Goal: Task Accomplishment & Management: Use online tool/utility

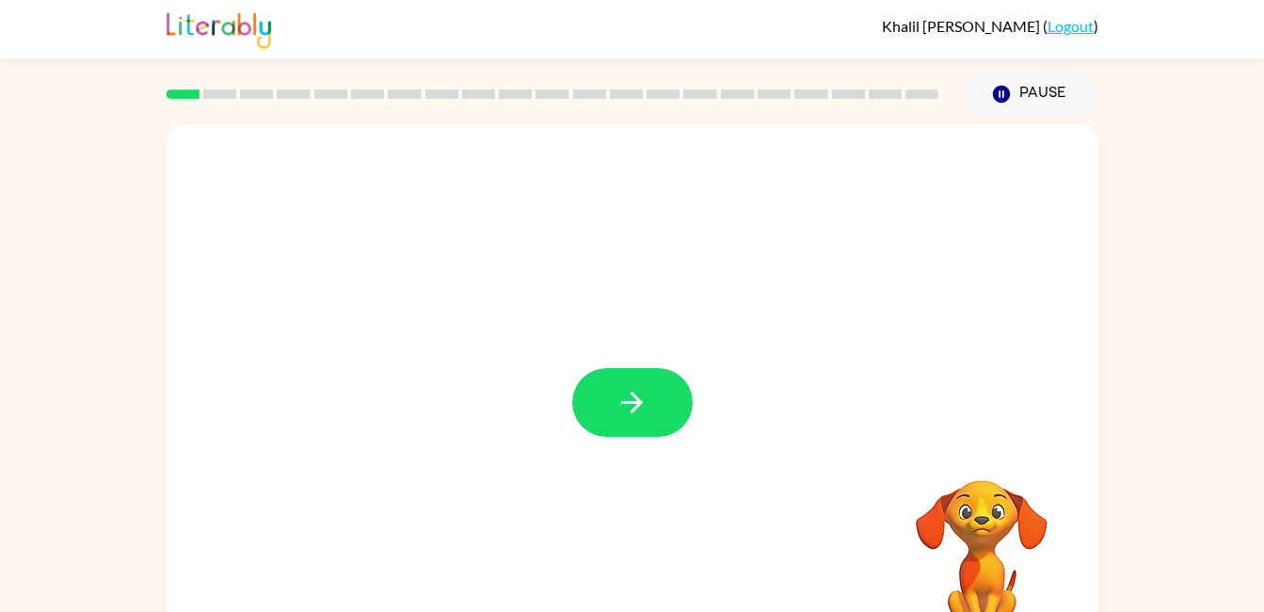
click at [623, 425] on button "button" at bounding box center [632, 402] width 120 height 69
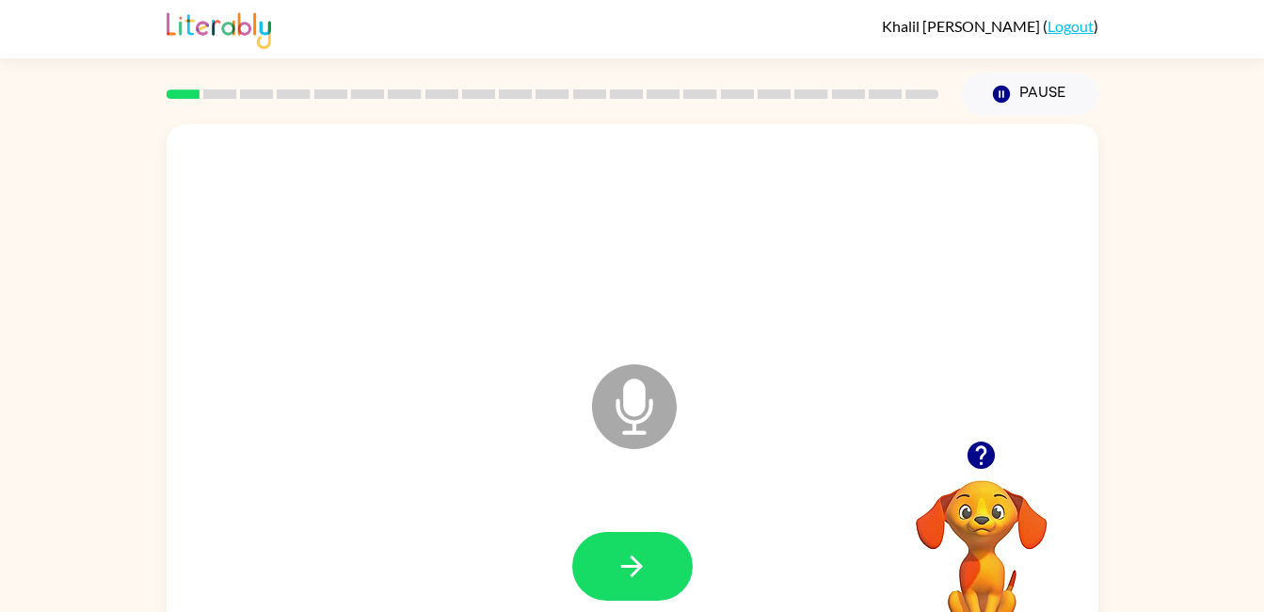
click at [625, 422] on icon at bounding box center [634, 406] width 85 height 85
click at [652, 416] on icon at bounding box center [634, 406] width 85 height 85
click at [638, 423] on icon "Microphone The Microphone is here when it is your turn to talk" at bounding box center [728, 430] width 282 height 141
click at [628, 414] on icon "Microphone The Microphone is here when it is your turn to talk" at bounding box center [728, 430] width 282 height 141
click at [634, 408] on icon "Microphone The Microphone is here when it is your turn to talk" at bounding box center [728, 430] width 282 height 141
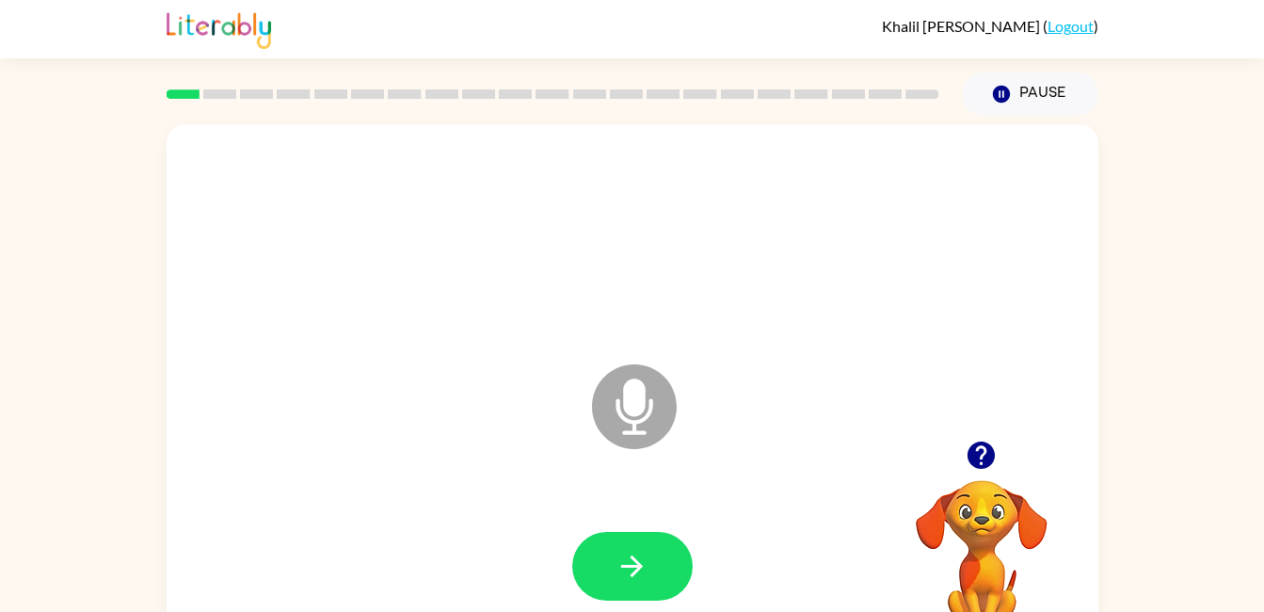
click at [632, 409] on icon "Microphone The Microphone is here when it is your turn to talk" at bounding box center [728, 430] width 282 height 141
click at [649, 582] on button "button" at bounding box center [632, 566] width 120 height 69
click at [647, 571] on icon "button" at bounding box center [631, 566] width 33 height 33
click at [1017, 109] on button "Pause Pause" at bounding box center [1030, 93] width 136 height 43
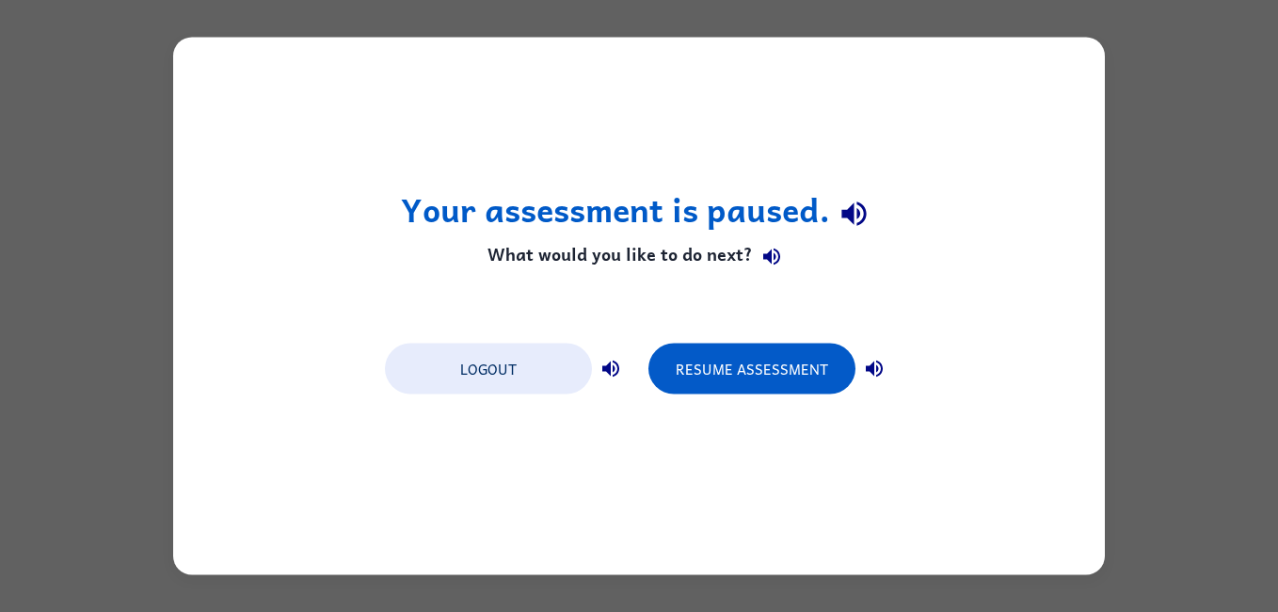
click at [806, 391] on button "Resume Assessment" at bounding box center [751, 369] width 207 height 51
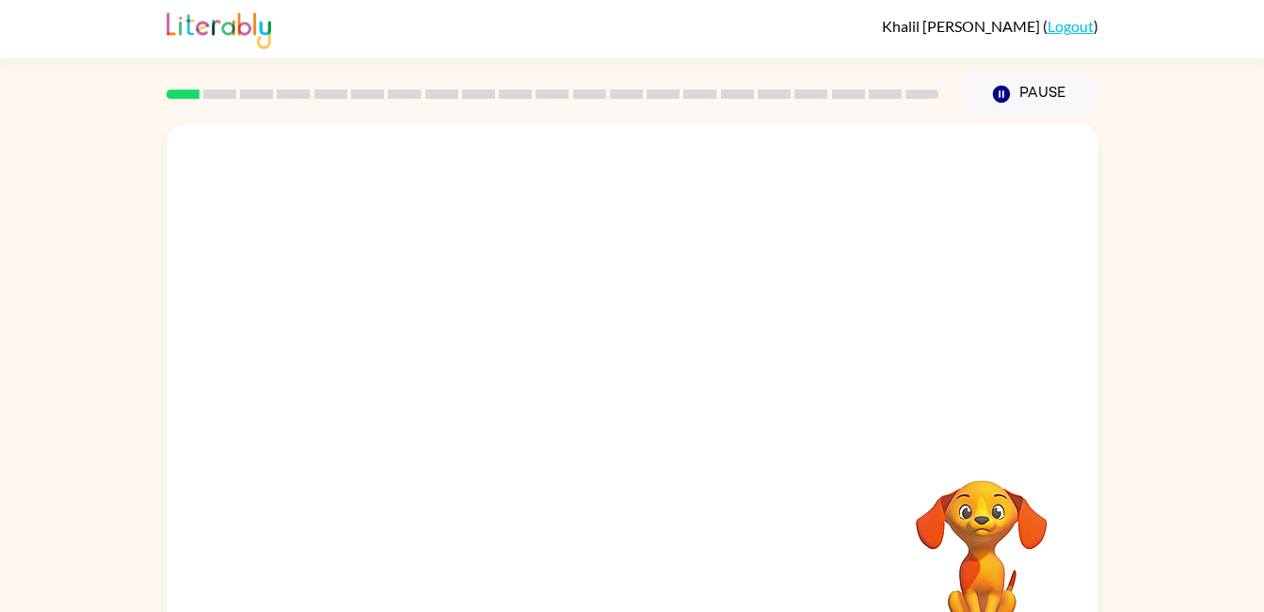
click at [1030, 107] on button "Pause Pause" at bounding box center [1030, 93] width 136 height 43
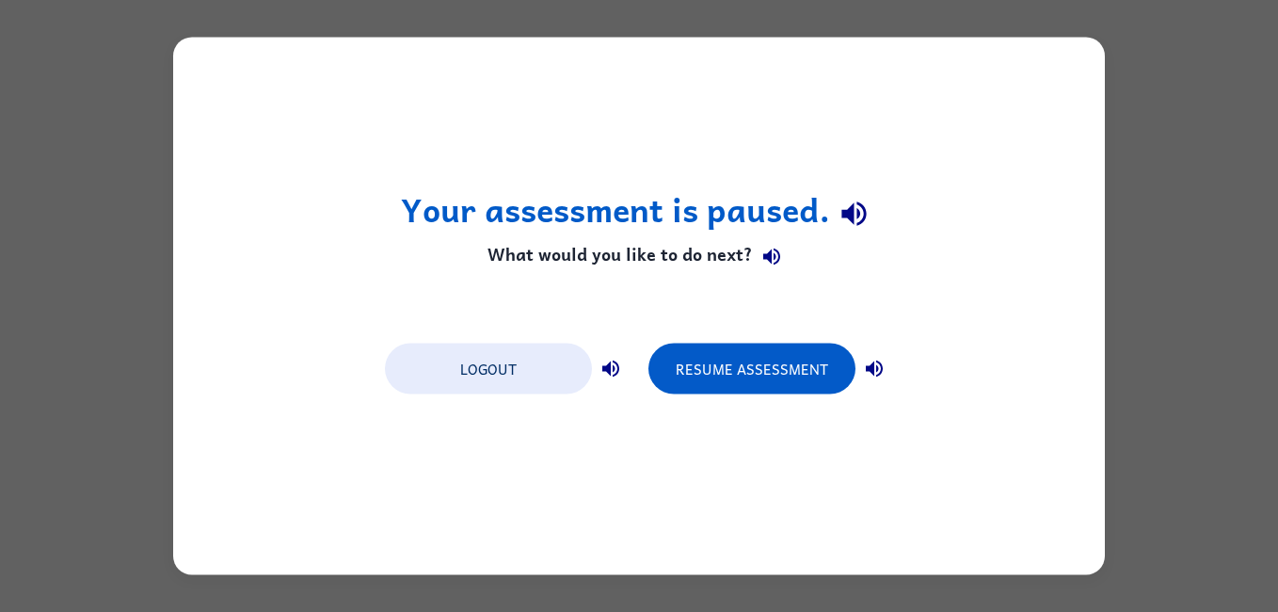
click at [494, 385] on button "Logout" at bounding box center [488, 369] width 207 height 51
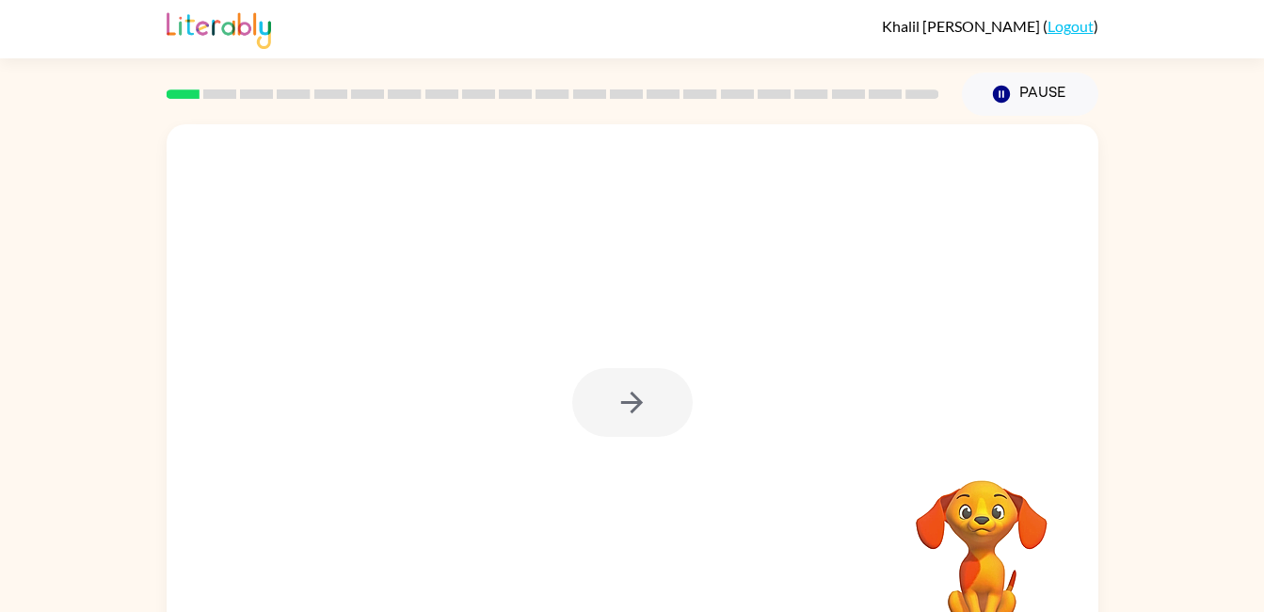
click at [1249, 415] on div "Your browser must support playing .mp4 files to use Literably. Please try using…" at bounding box center [632, 389] width 1264 height 546
click at [651, 411] on button "button" at bounding box center [632, 402] width 120 height 69
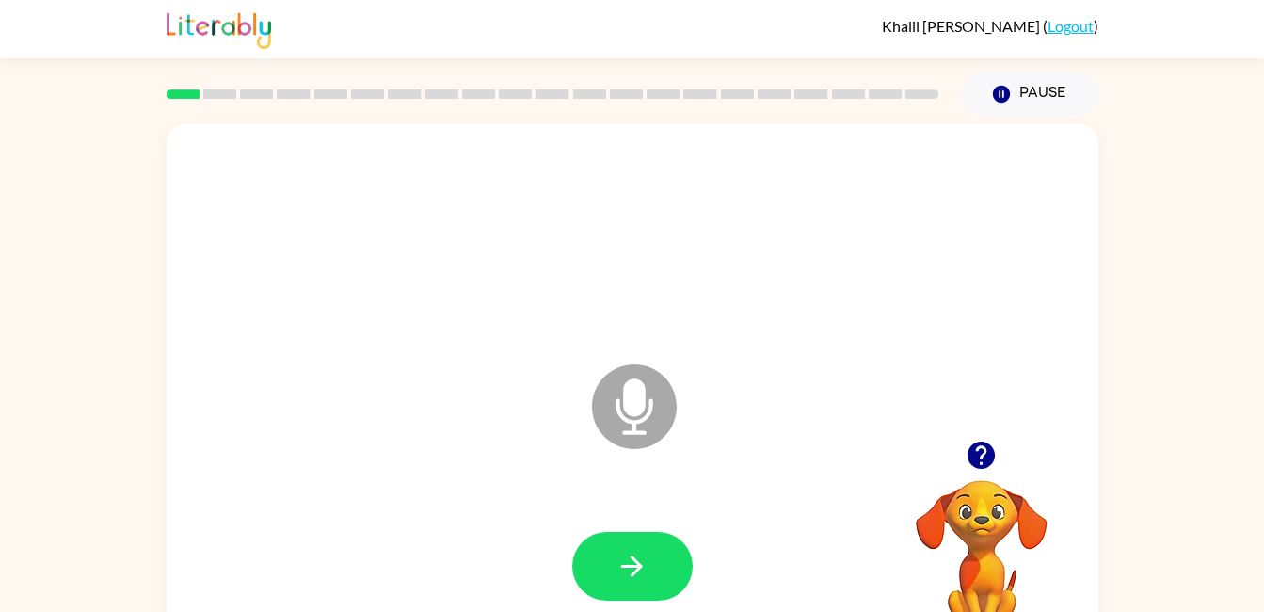
click at [666, 578] on button "button" at bounding box center [632, 566] width 120 height 69
click at [655, 584] on button "button" at bounding box center [632, 566] width 120 height 69
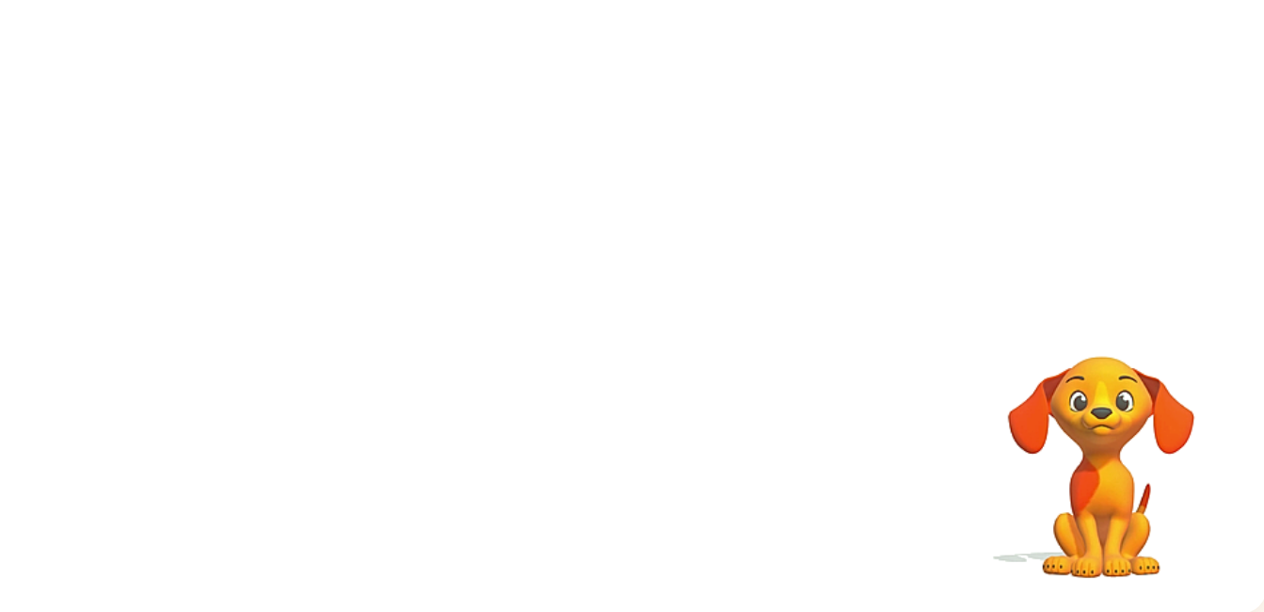
scroll to position [50, 0]
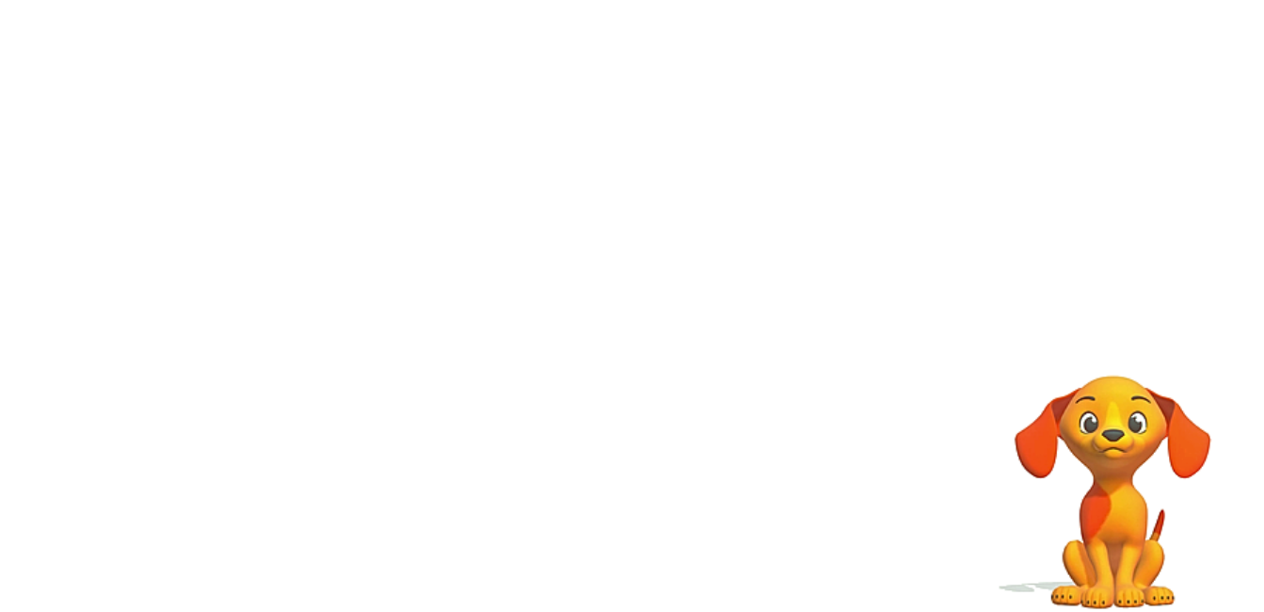
click at [1038, 369] on div at bounding box center [633, 342] width 932 height 537
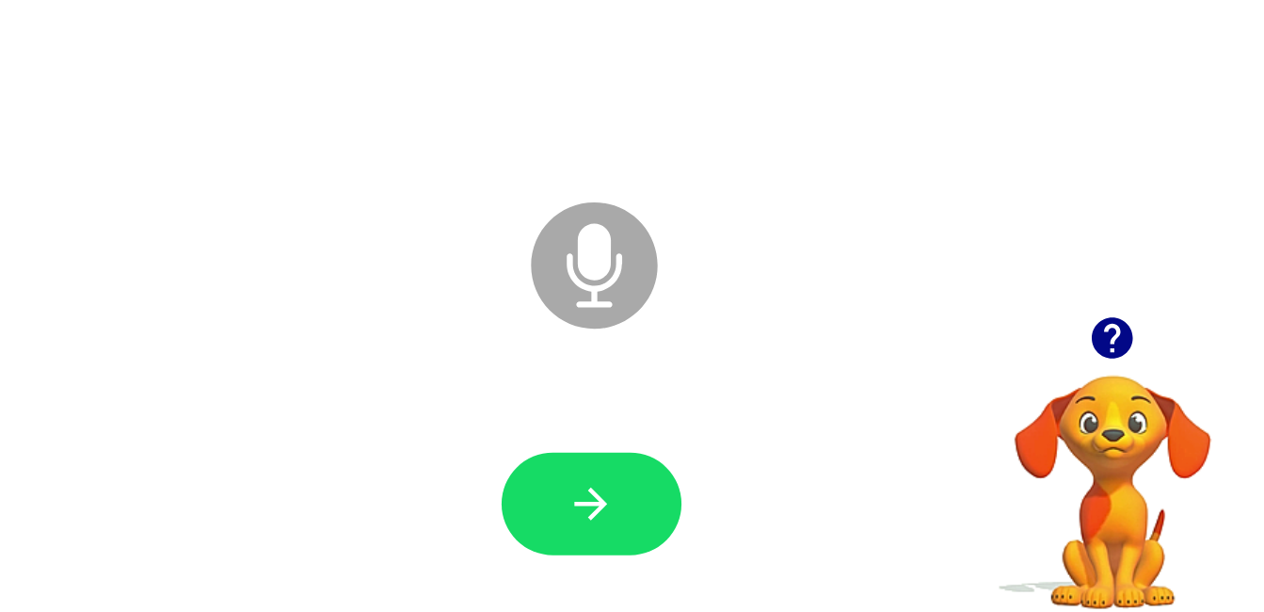
click at [648, 530] on button "button" at bounding box center [632, 516] width 120 height 69
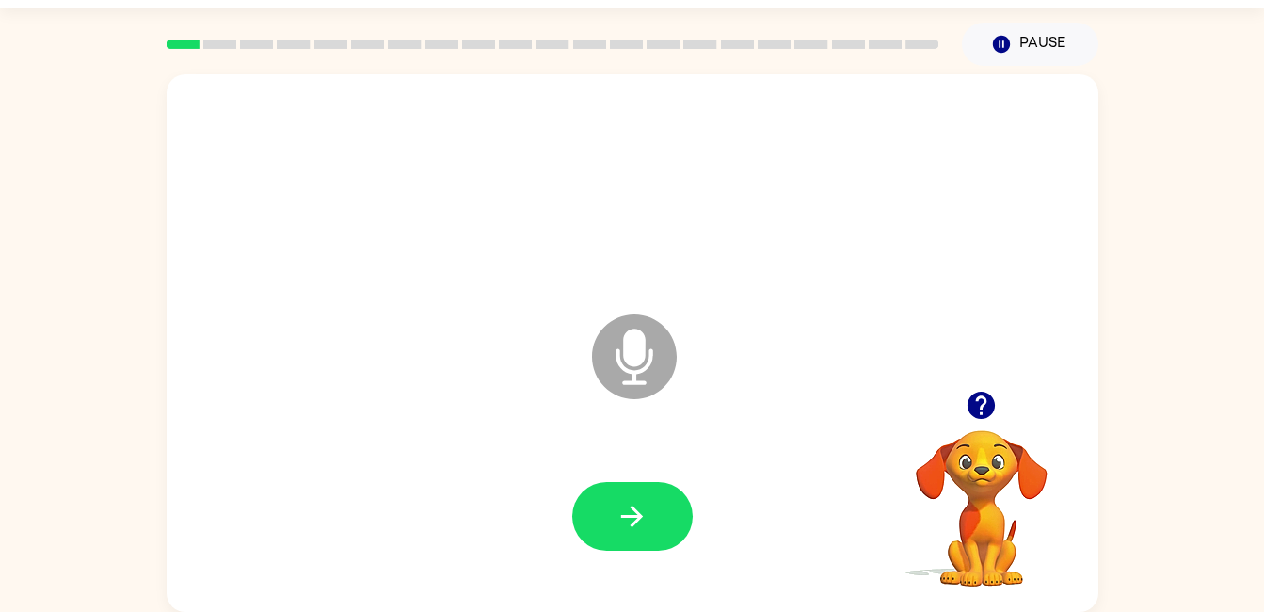
click at [625, 543] on button "button" at bounding box center [632, 516] width 120 height 69
click at [627, 526] on icon "button" at bounding box center [631, 516] width 33 height 33
click at [635, 513] on icon "button" at bounding box center [631, 516] width 33 height 33
click at [28, 555] on div "Microphone The Microphone is here when it is your turn to talk Your browser mus…" at bounding box center [632, 339] width 1264 height 546
click at [642, 524] on icon "button" at bounding box center [631, 516] width 33 height 33
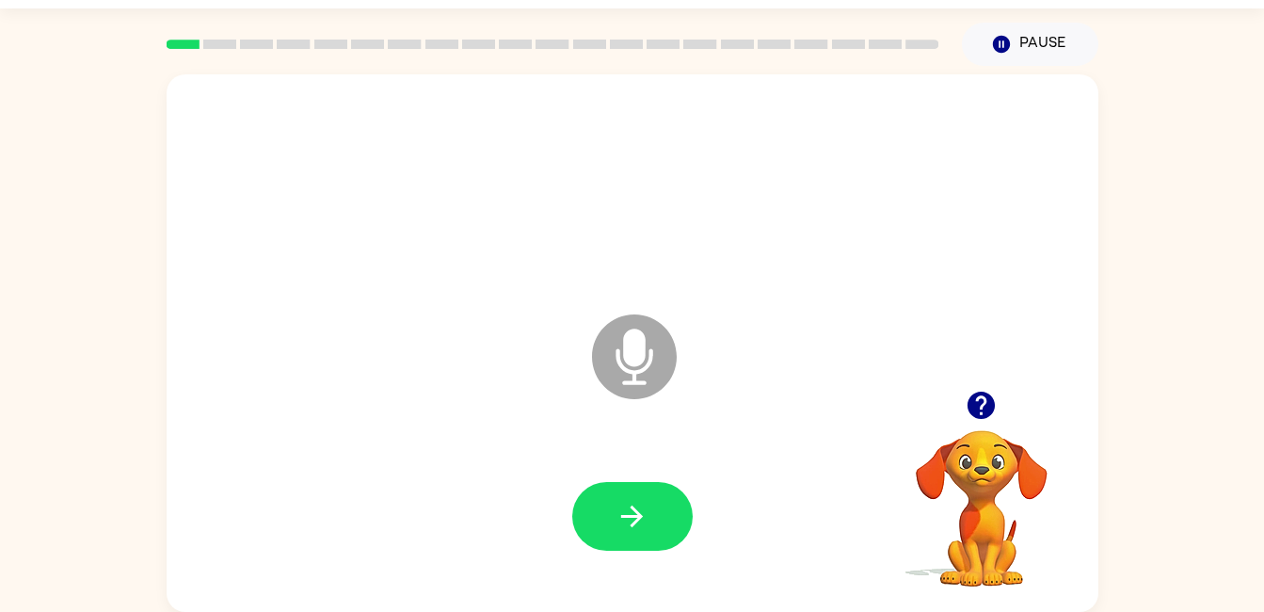
click at [609, 485] on button "button" at bounding box center [632, 516] width 120 height 69
click at [610, 560] on div at bounding box center [632, 517] width 894 height 154
click at [668, 526] on button "button" at bounding box center [632, 516] width 120 height 69
click at [644, 503] on div at bounding box center [632, 517] width 894 height 154
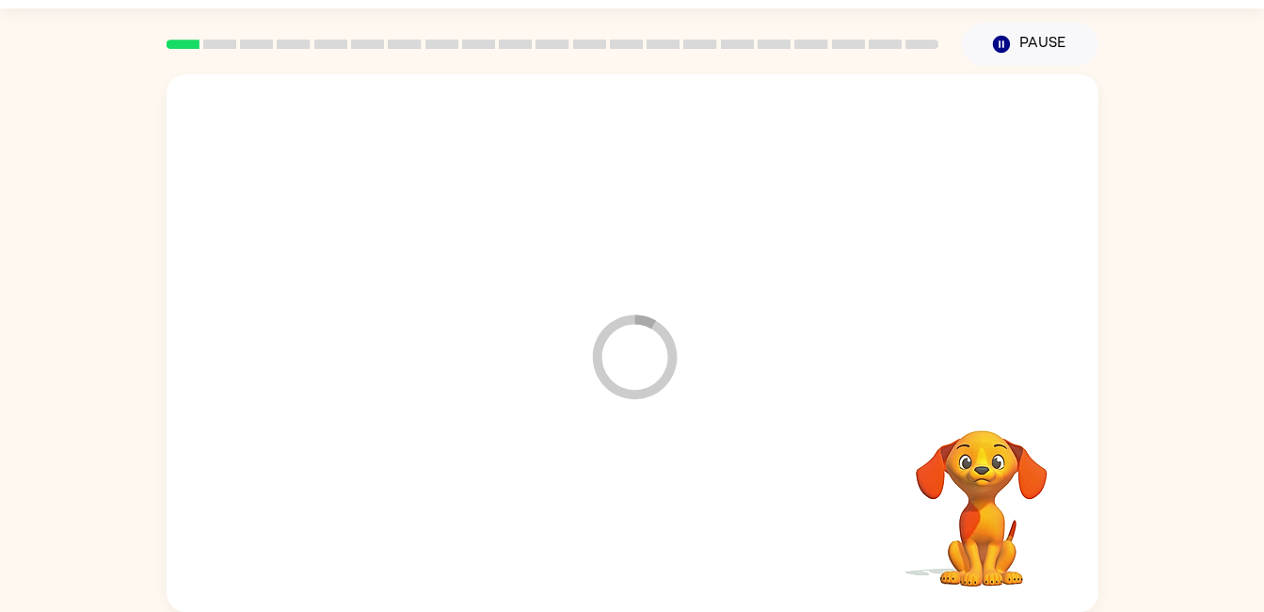
click at [628, 528] on div at bounding box center [632, 517] width 894 height 154
click at [660, 493] on div at bounding box center [632, 517] width 894 height 154
click at [663, 504] on div at bounding box center [632, 517] width 894 height 154
click at [666, 483] on div at bounding box center [632, 516] width 120 height 69
click at [659, 492] on div at bounding box center [632, 516] width 120 height 69
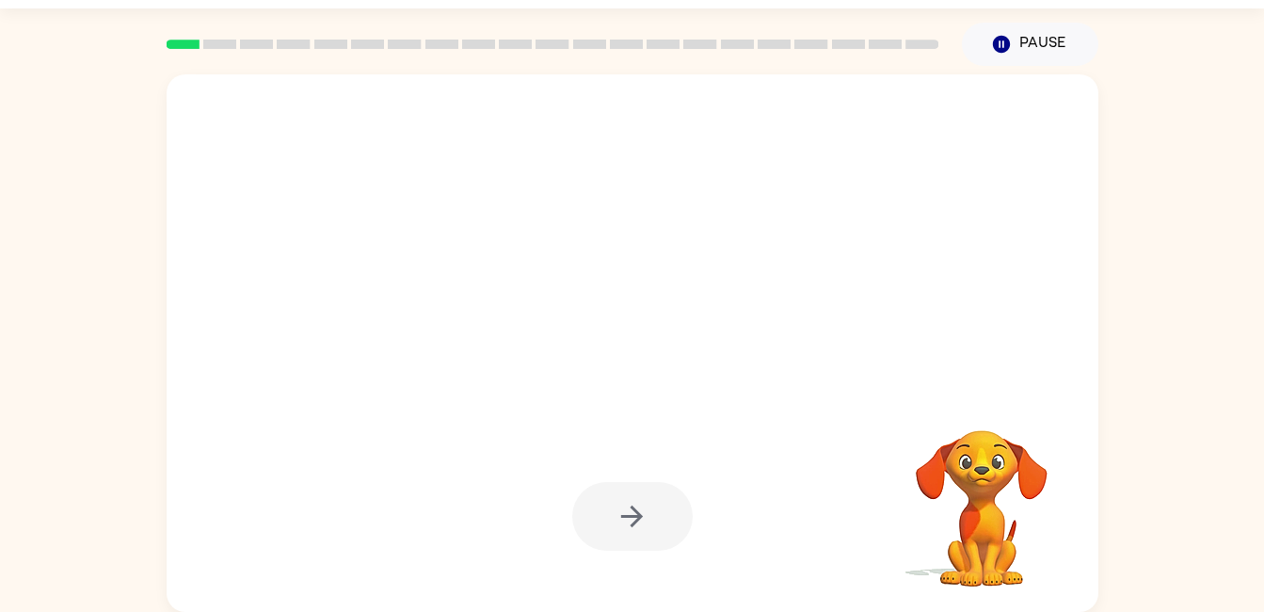
click at [661, 497] on div at bounding box center [632, 516] width 120 height 69
click at [638, 517] on div at bounding box center [632, 516] width 120 height 69
click at [631, 517] on div at bounding box center [632, 516] width 120 height 69
click at [641, 509] on div at bounding box center [632, 516] width 120 height 69
click at [687, 502] on div at bounding box center [632, 516] width 120 height 69
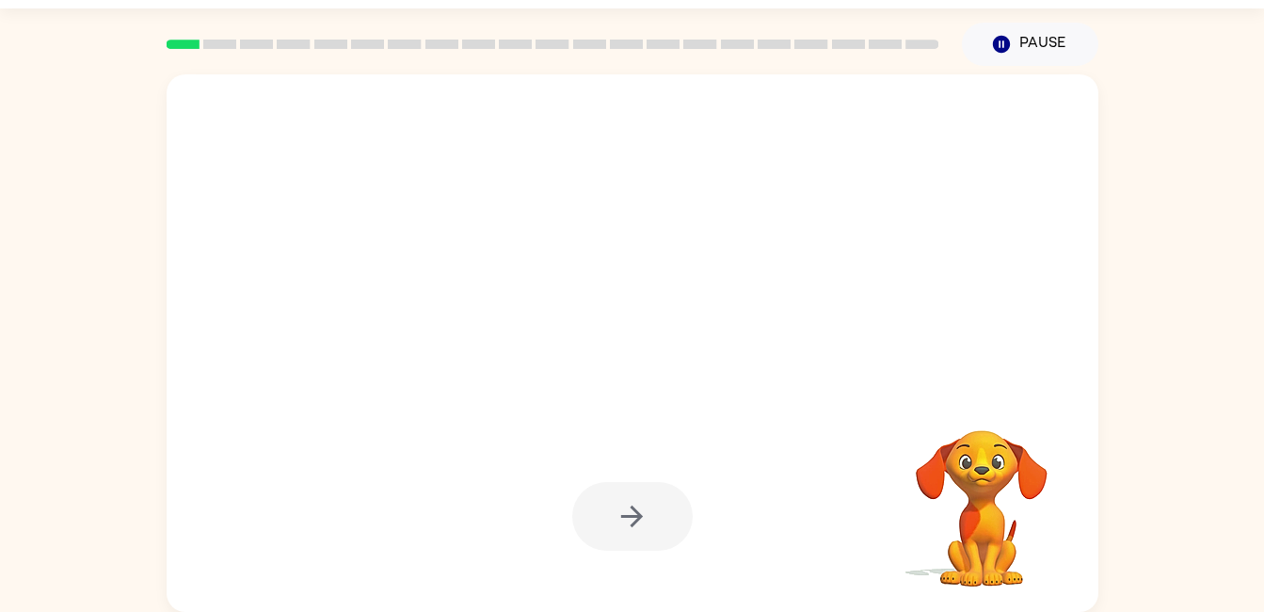
click at [601, 536] on div at bounding box center [632, 516] width 120 height 69
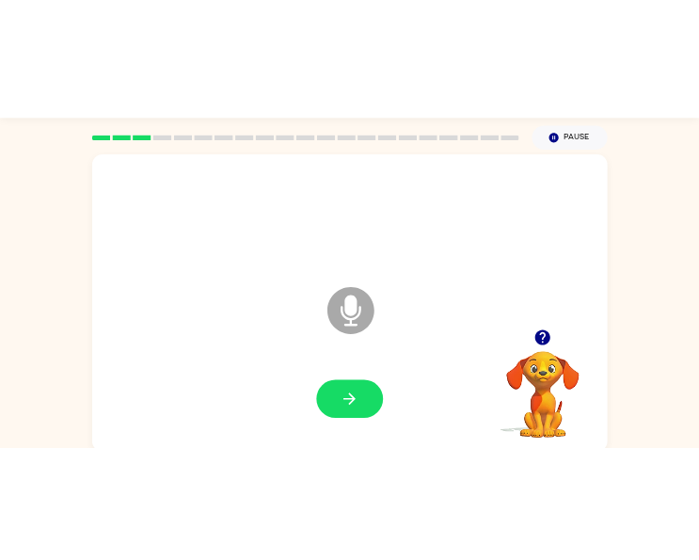
scroll to position [0, 0]
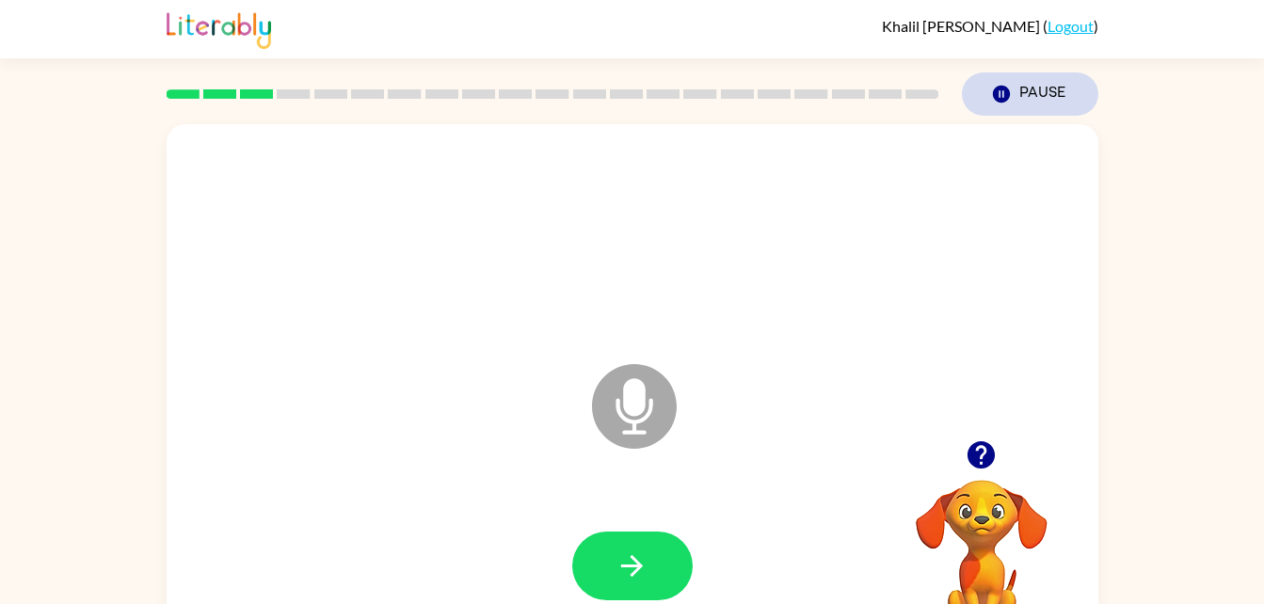
click at [1039, 94] on button "Pause Pause" at bounding box center [1030, 93] width 136 height 43
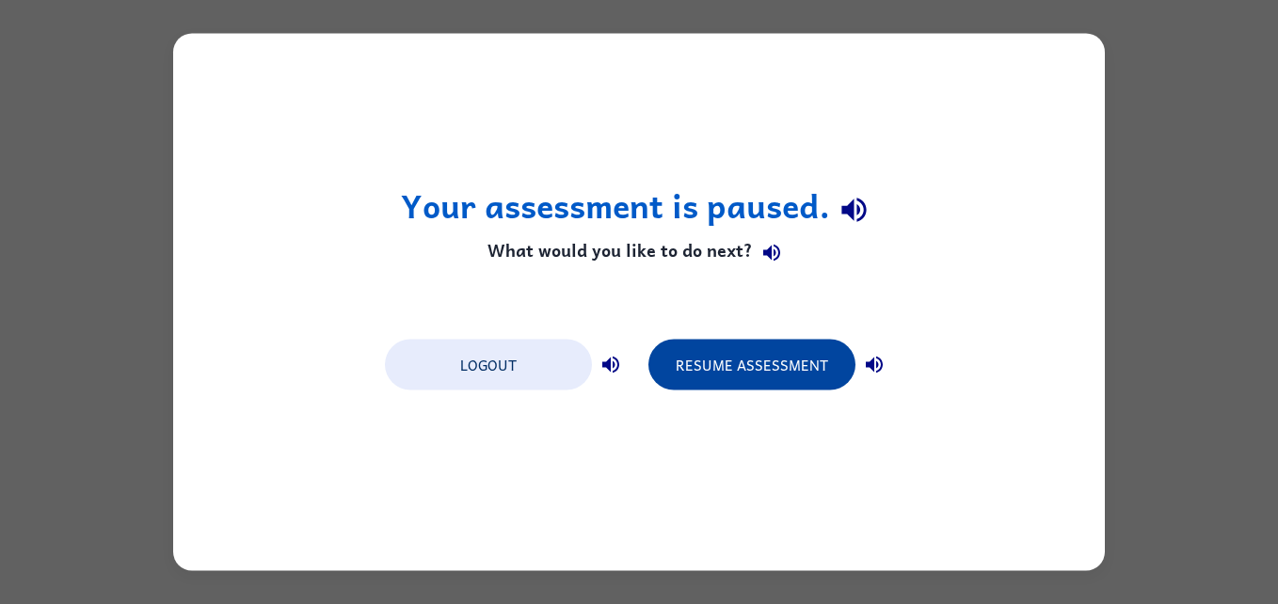
click at [770, 381] on button "Resume Assessment" at bounding box center [751, 365] width 207 height 51
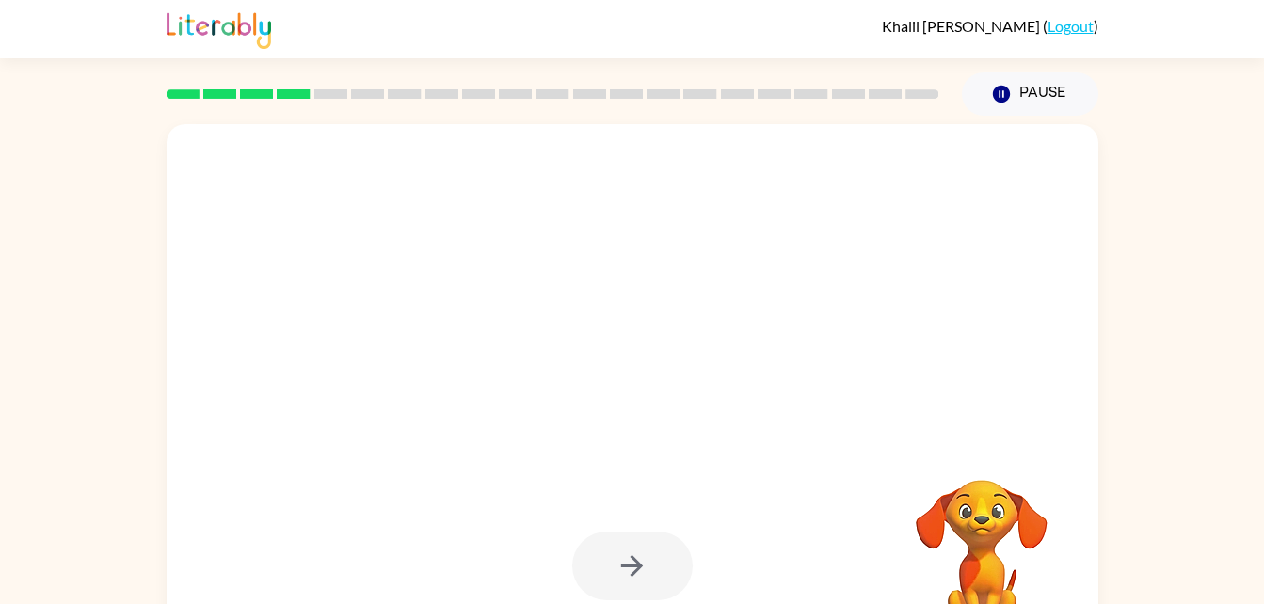
click at [635, 566] on div at bounding box center [632, 566] width 120 height 69
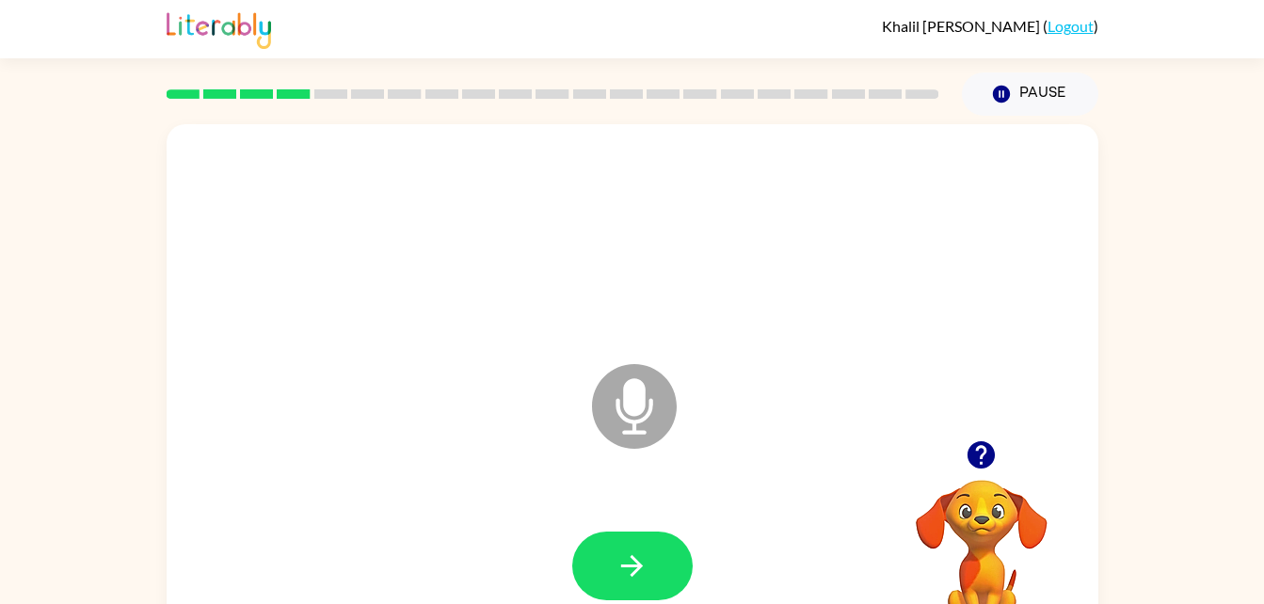
click at [728, 510] on div at bounding box center [632, 566] width 894 height 154
click at [1048, 96] on button "Pause Pause" at bounding box center [1030, 93] width 136 height 43
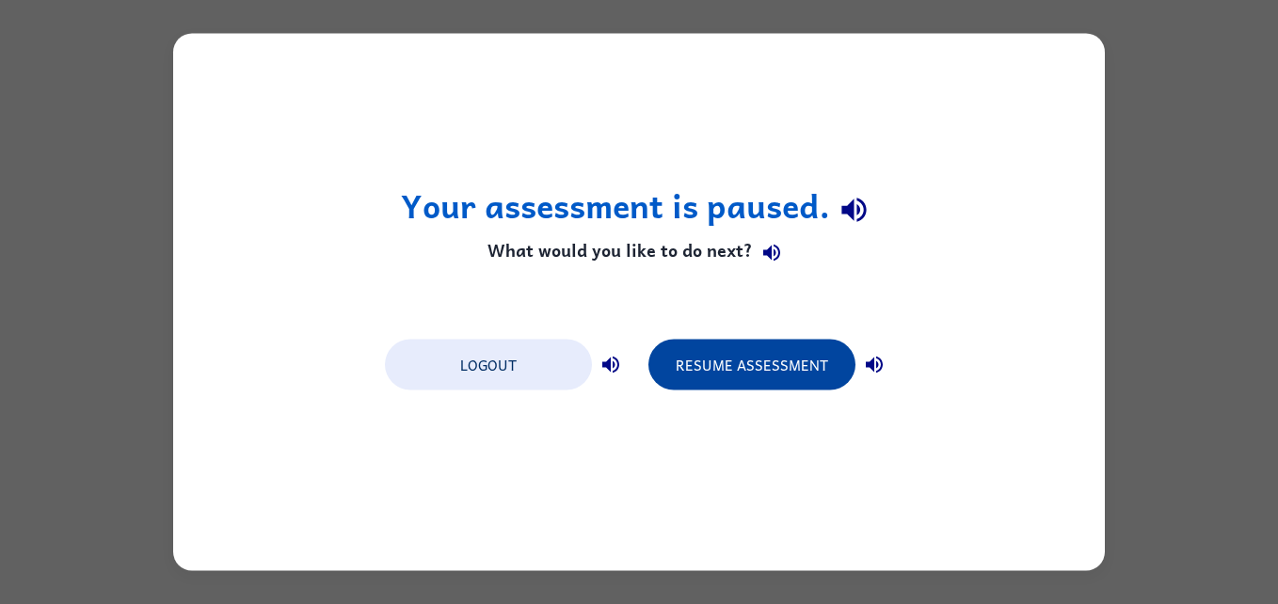
click at [775, 367] on button "Resume Assessment" at bounding box center [751, 365] width 207 height 51
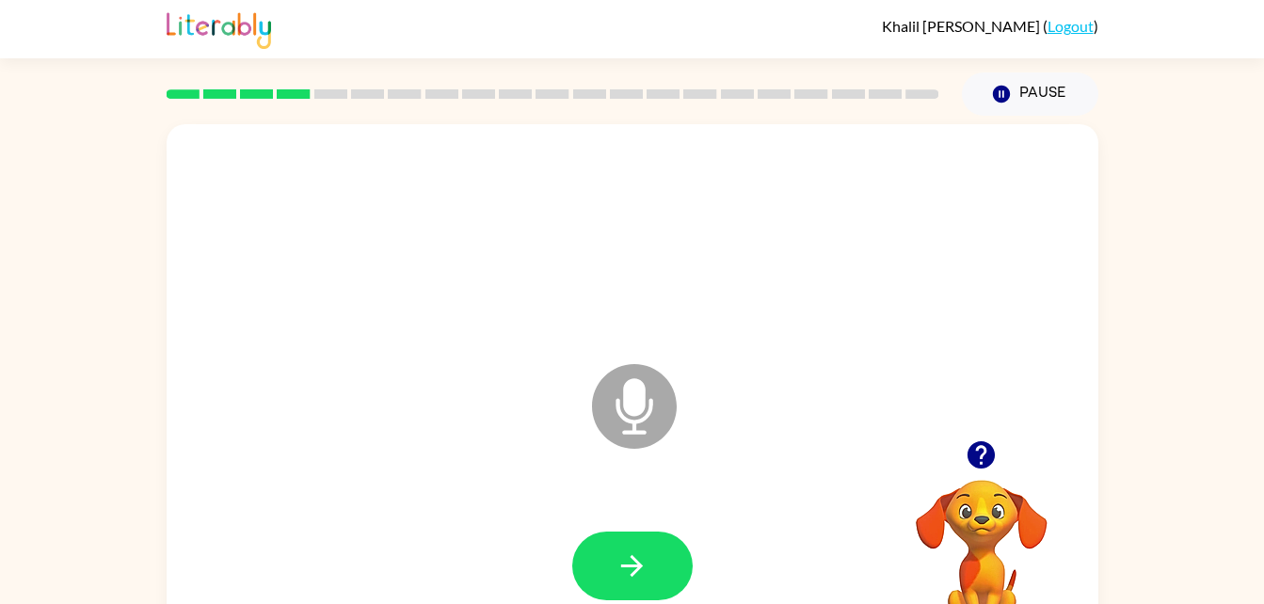
click at [635, 411] on icon "Microphone The Microphone is here when it is your turn to talk" at bounding box center [728, 430] width 282 height 141
click at [618, 568] on icon "button" at bounding box center [631, 566] width 33 height 33
click at [611, 551] on button "button" at bounding box center [632, 566] width 120 height 69
click at [675, 549] on button "button" at bounding box center [632, 566] width 120 height 69
drag, startPoint x: 691, startPoint y: 590, endPoint x: 727, endPoint y: 592, distance: 35.8
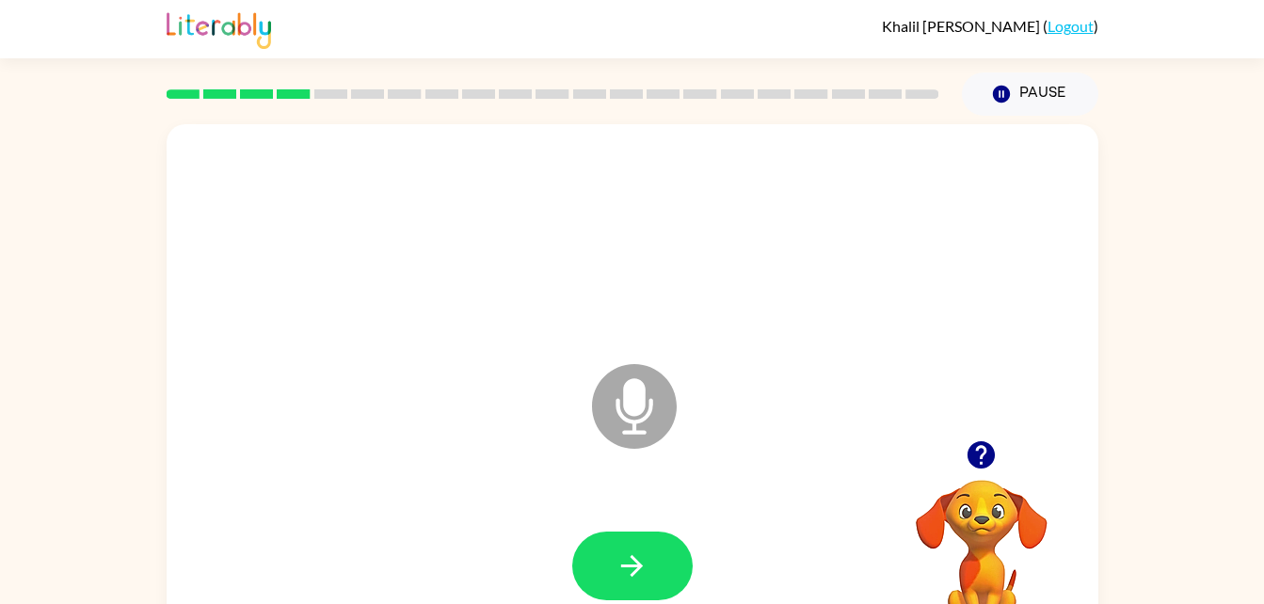
click at [727, 592] on div at bounding box center [632, 566] width 894 height 154
click at [647, 560] on icon "button" at bounding box center [631, 566] width 33 height 33
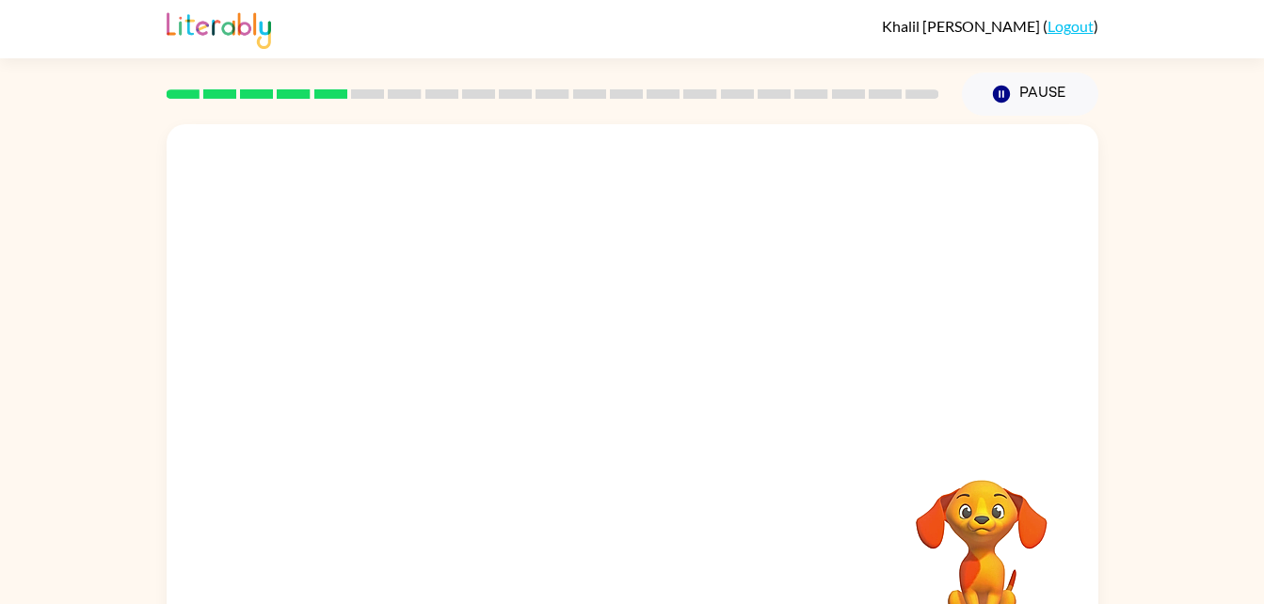
click at [647, 560] on div "Your browser must support playing .mp4 files to use Literably. Please try using…" at bounding box center [633, 392] width 932 height 537
click at [647, 560] on div at bounding box center [632, 566] width 894 height 154
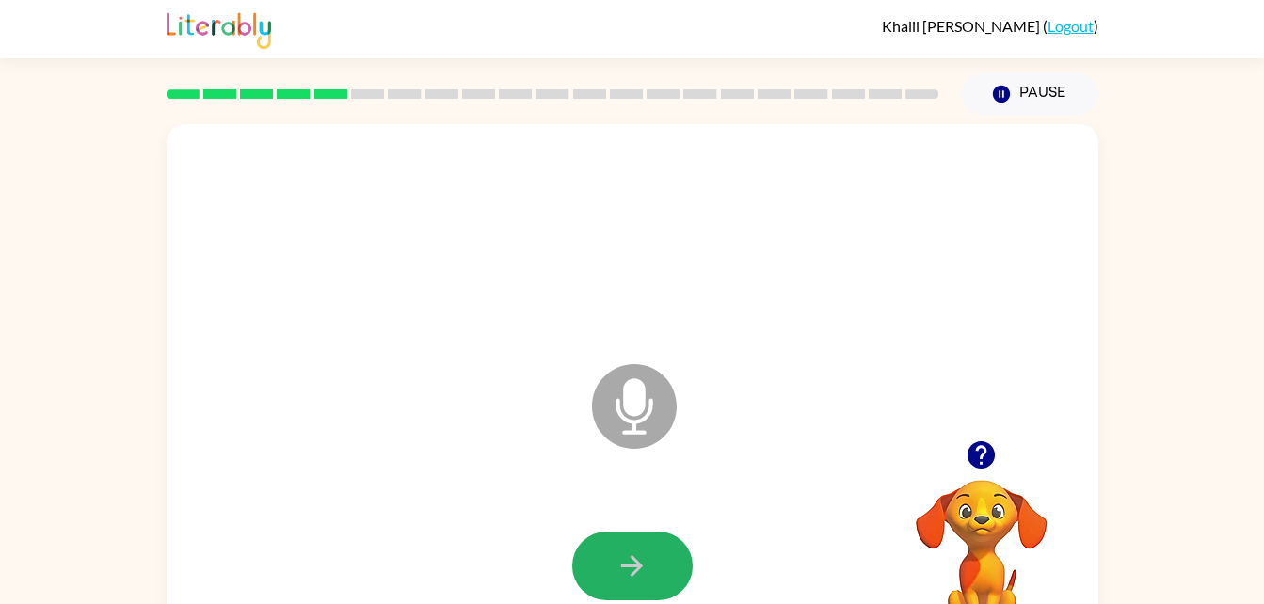
click at [647, 560] on icon "button" at bounding box center [631, 566] width 33 height 33
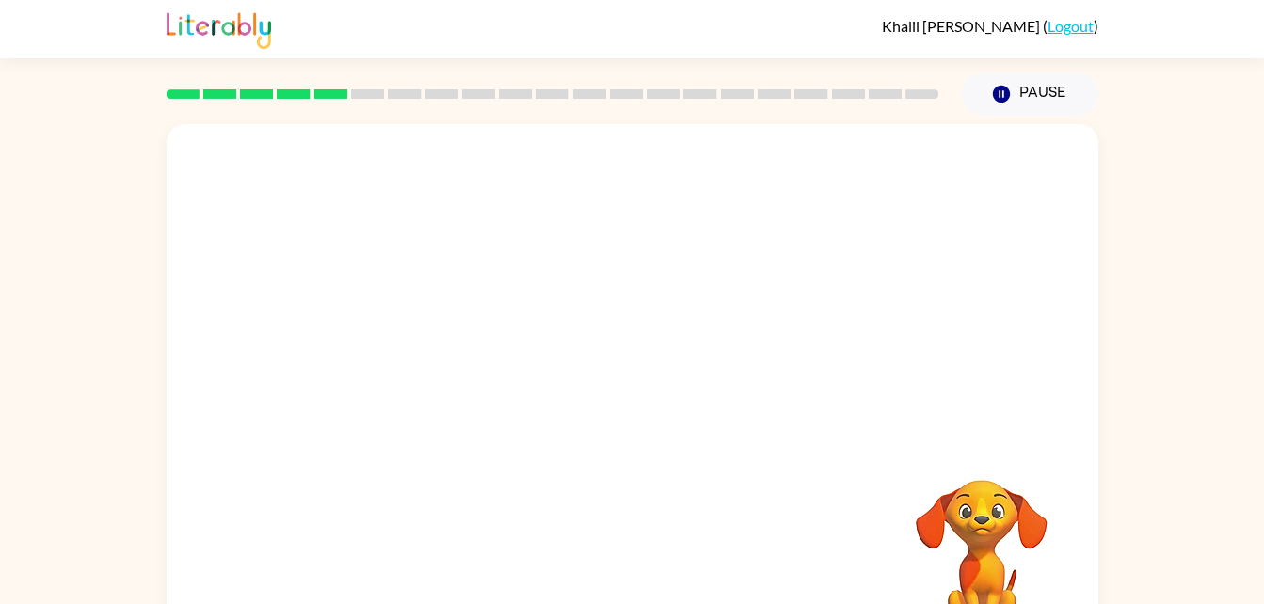
click at [647, 560] on div at bounding box center [632, 566] width 894 height 154
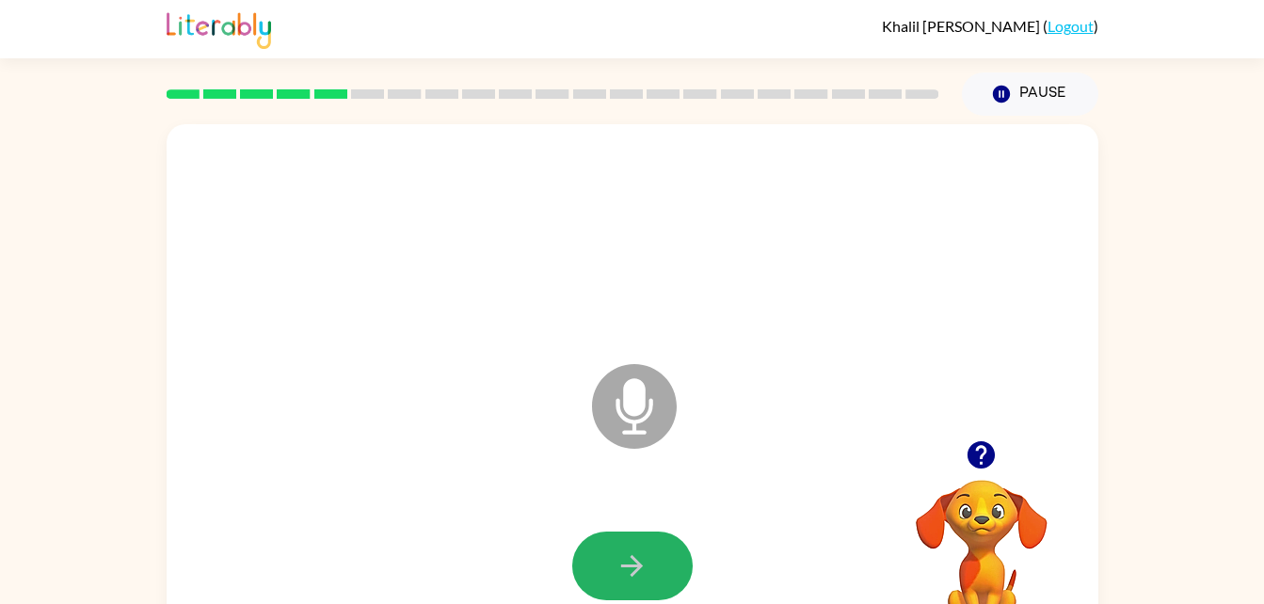
click at [647, 560] on icon "button" at bounding box center [631, 566] width 33 height 33
click at [667, 184] on div at bounding box center [632, 239] width 894 height 154
drag, startPoint x: 621, startPoint y: 542, endPoint x: 973, endPoint y: 450, distance: 363.9
click at [973, 450] on div "Microphone The Microphone is here when it is your turn to talk Your browser mus…" at bounding box center [633, 392] width 932 height 537
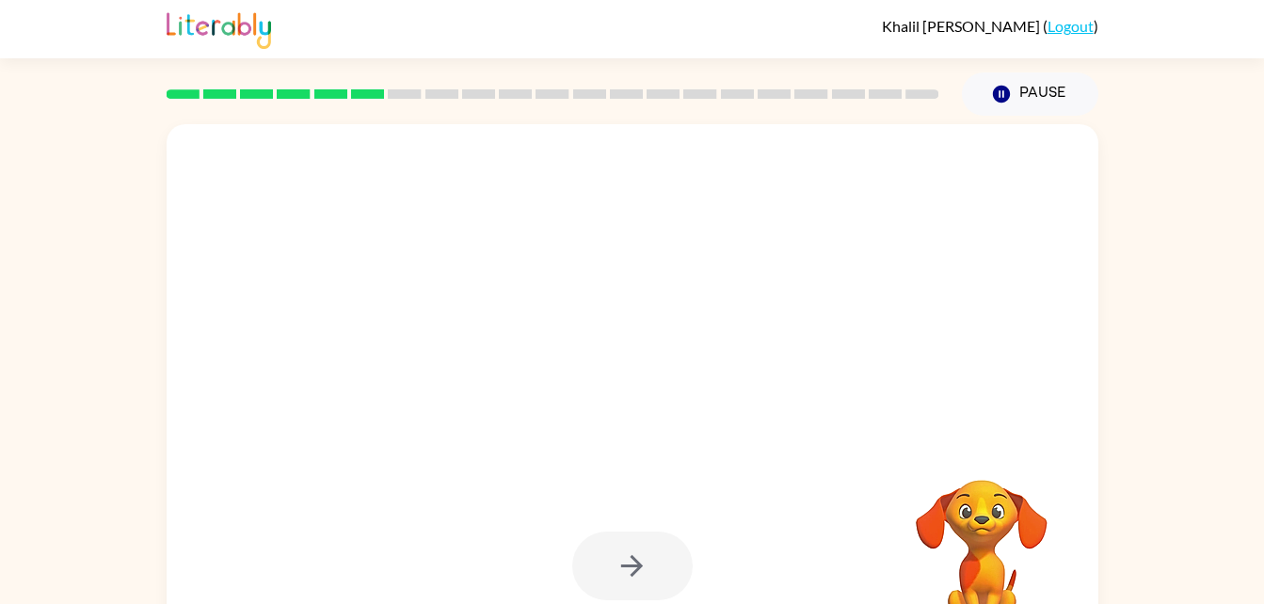
click at [970, 424] on div at bounding box center [633, 392] width 932 height 537
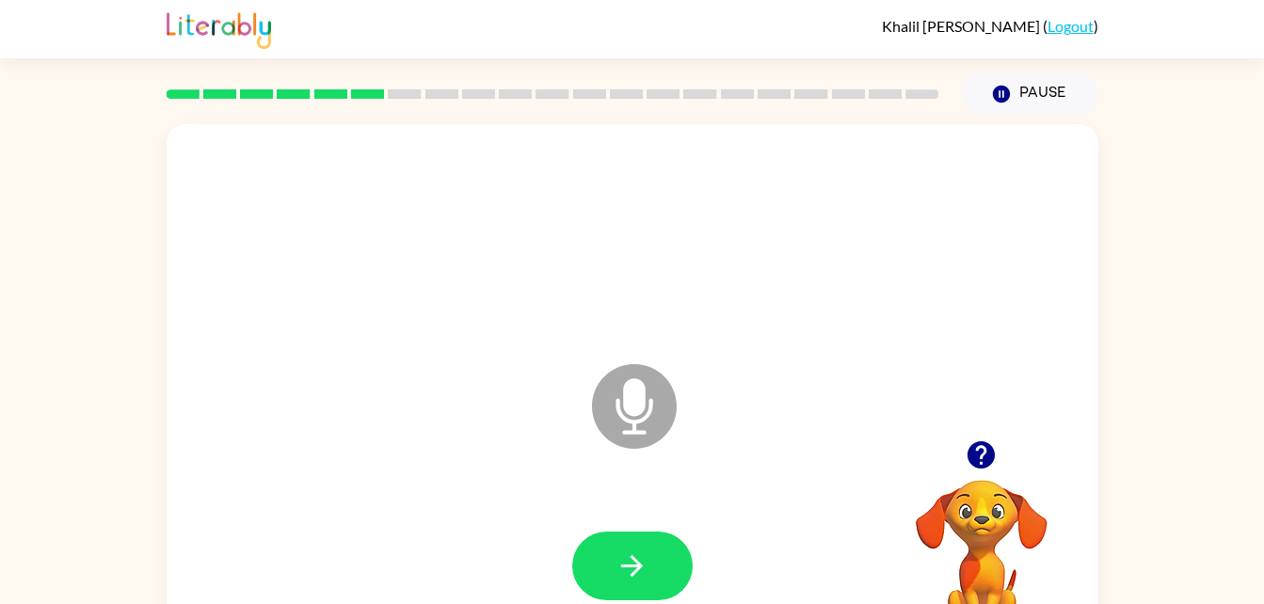
click at [711, 556] on div at bounding box center [632, 566] width 894 height 154
click at [625, 546] on button "button" at bounding box center [632, 566] width 120 height 69
drag, startPoint x: 799, startPoint y: 541, endPoint x: 629, endPoint y: 560, distance: 171.4
click at [629, 560] on div at bounding box center [632, 566] width 894 height 154
click at [634, 570] on icon "button" at bounding box center [631, 566] width 33 height 33
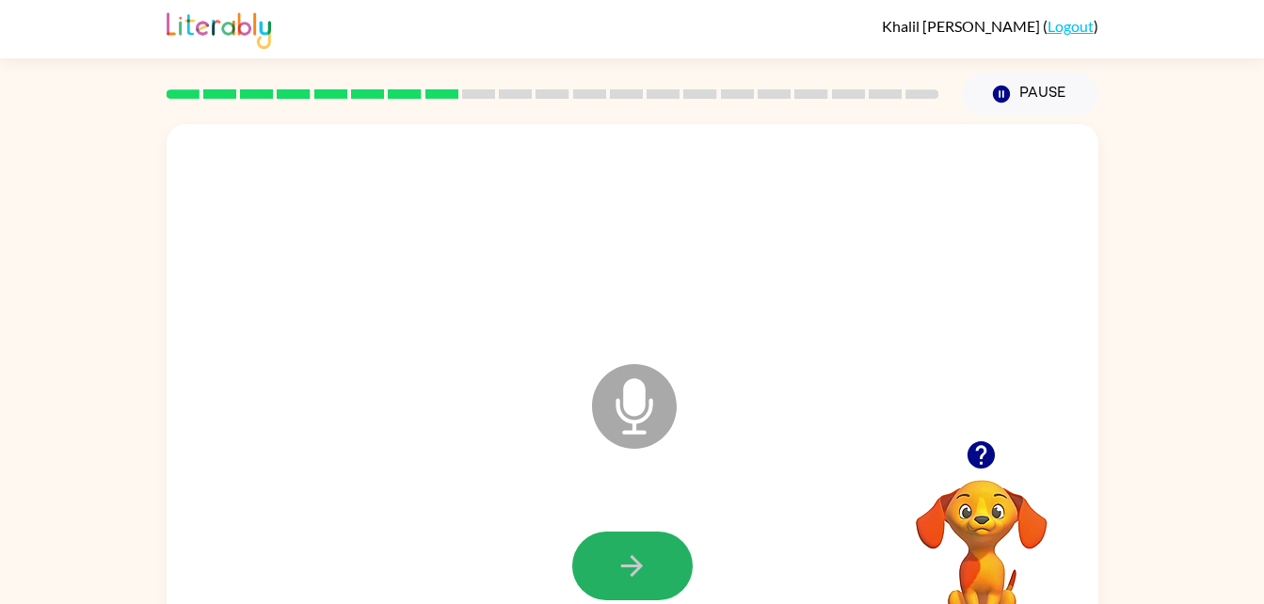
click at [608, 563] on button "button" at bounding box center [632, 566] width 120 height 69
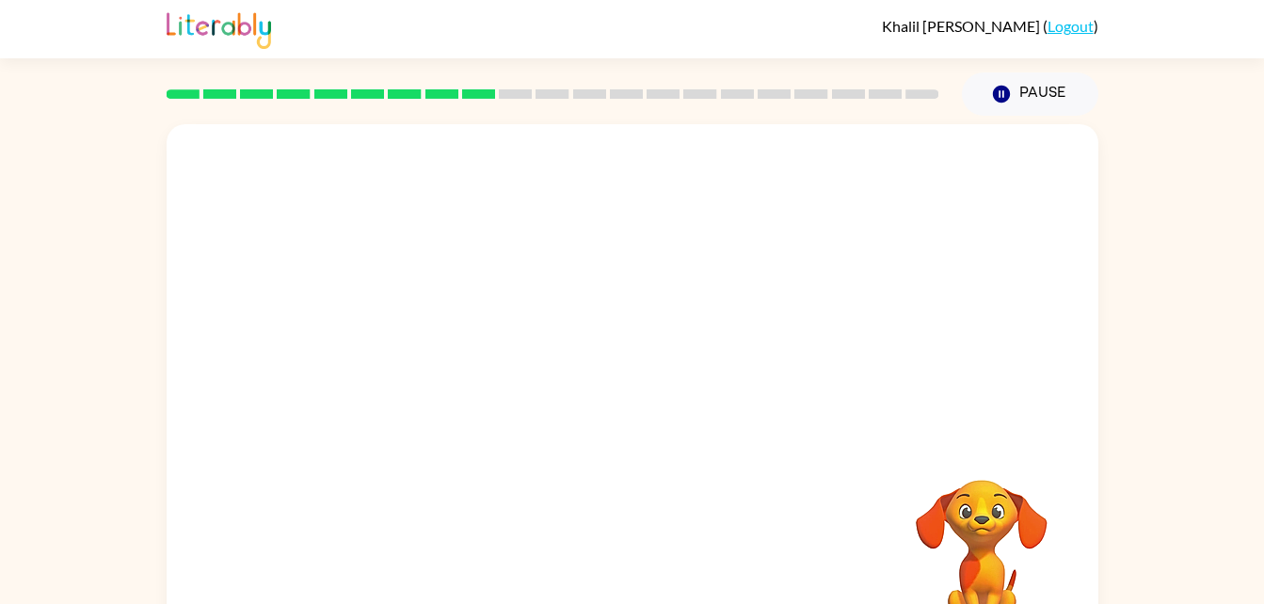
click at [502, 601] on div "Your browser must support playing .mp4 files to use Literably. Please try using…" at bounding box center [633, 392] width 932 height 537
click at [0, 39] on html "Khalil Bracey ( Logout ) Pause Pause Your browser must support playing .mp4 fil…" at bounding box center [632, 331] width 1264 height 662
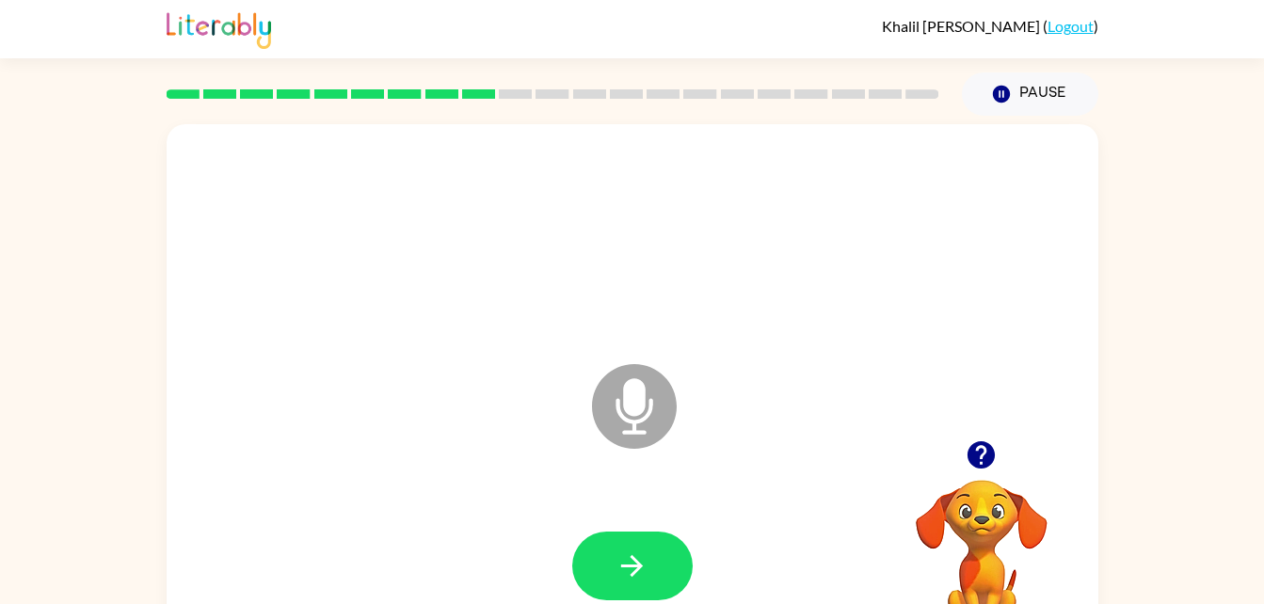
click at [0, 39] on html "Khalil Bracey ( Logout ) Pause Pause Microphone The Microphone is here when it …" at bounding box center [632, 331] width 1264 height 662
click at [603, 577] on button "button" at bounding box center [632, 566] width 120 height 69
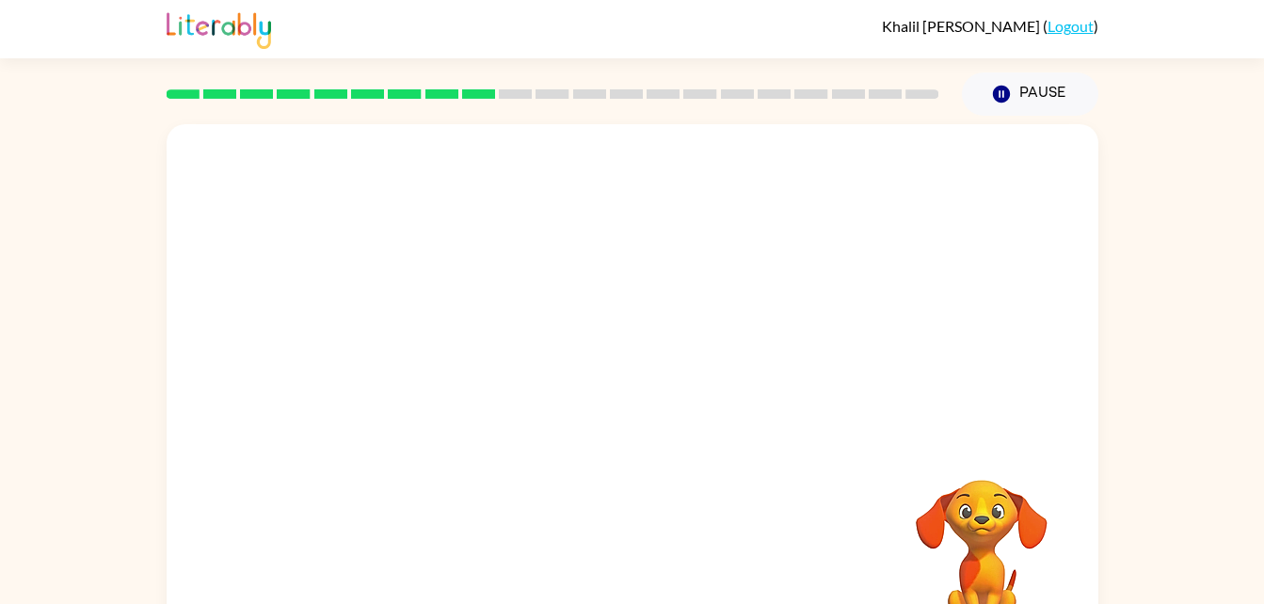
click at [650, 577] on div at bounding box center [632, 566] width 894 height 154
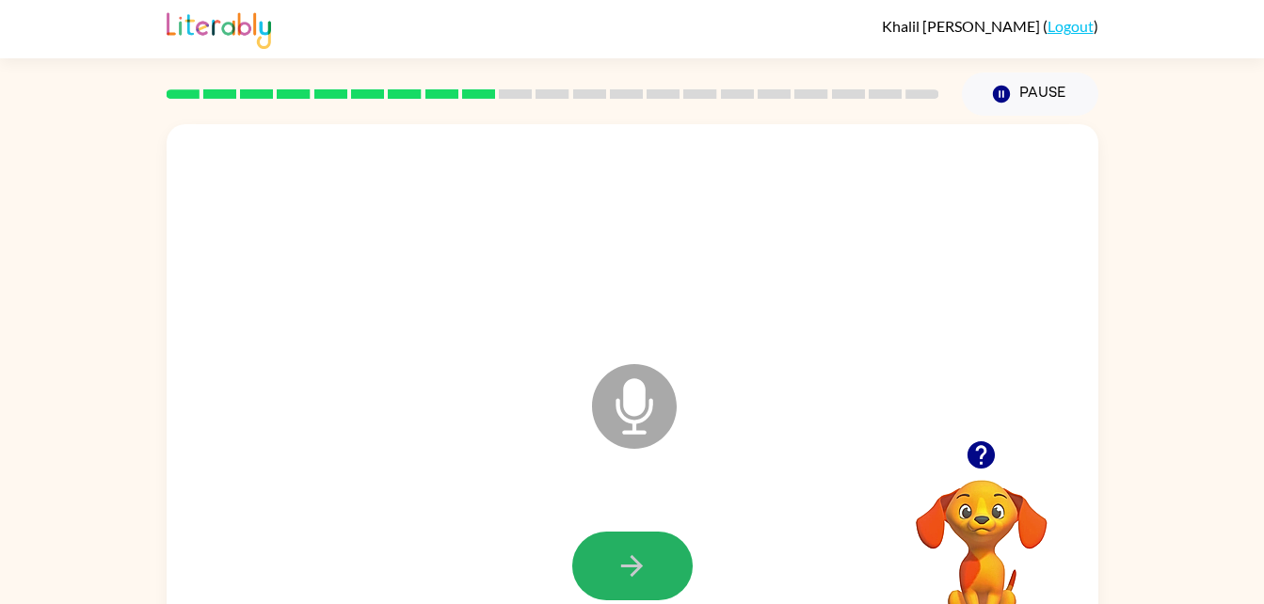
click at [650, 577] on button "button" at bounding box center [632, 566] width 120 height 69
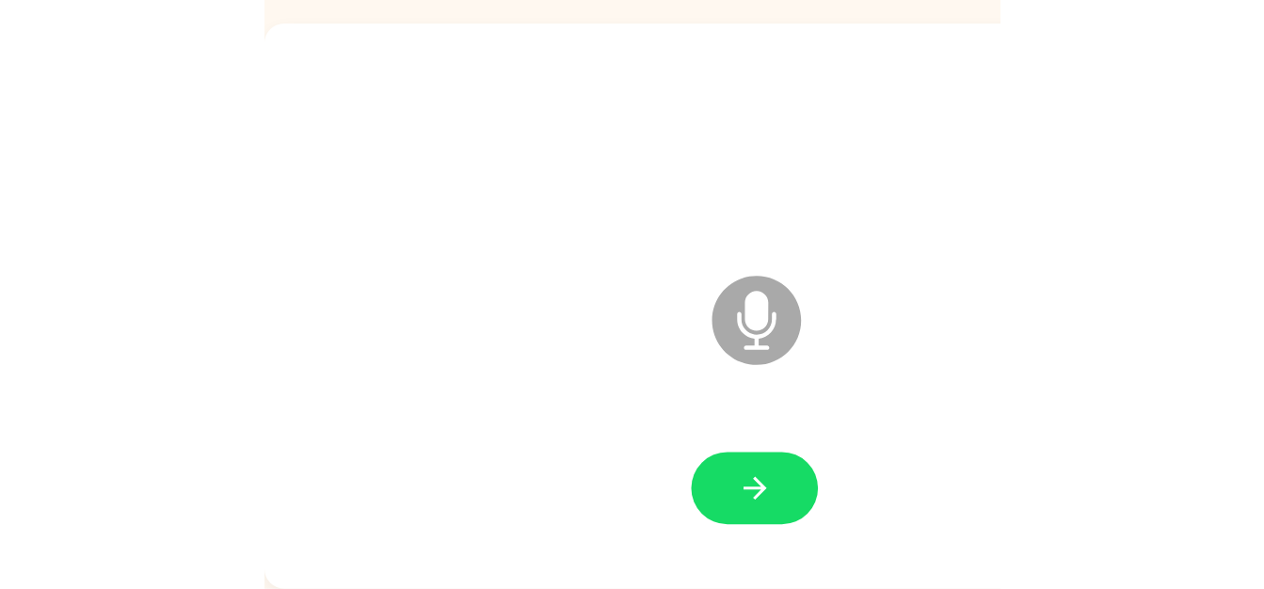
scroll to position [57, 0]
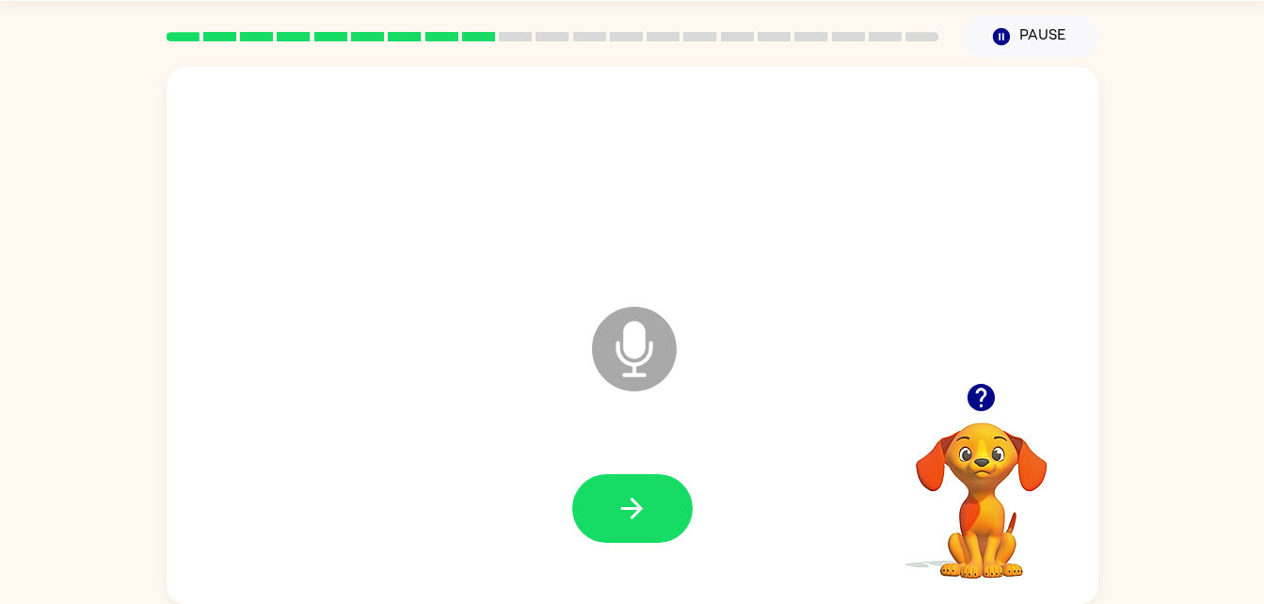
click at [981, 396] on icon "button" at bounding box center [980, 397] width 27 height 27
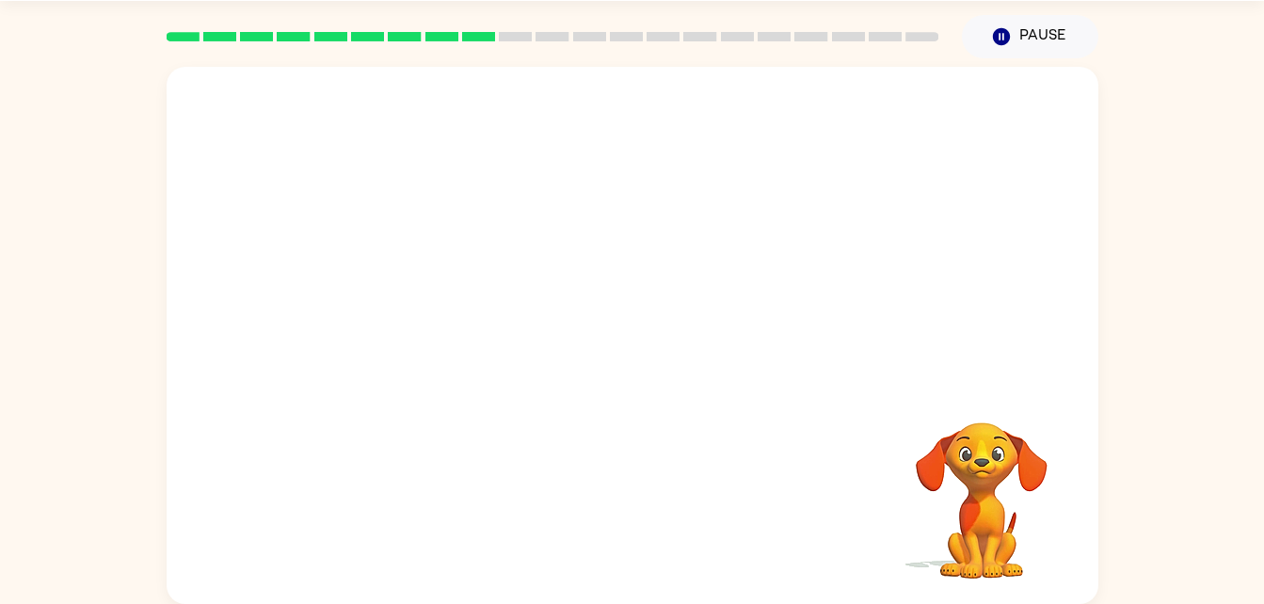
click at [870, 424] on div at bounding box center [633, 335] width 932 height 537
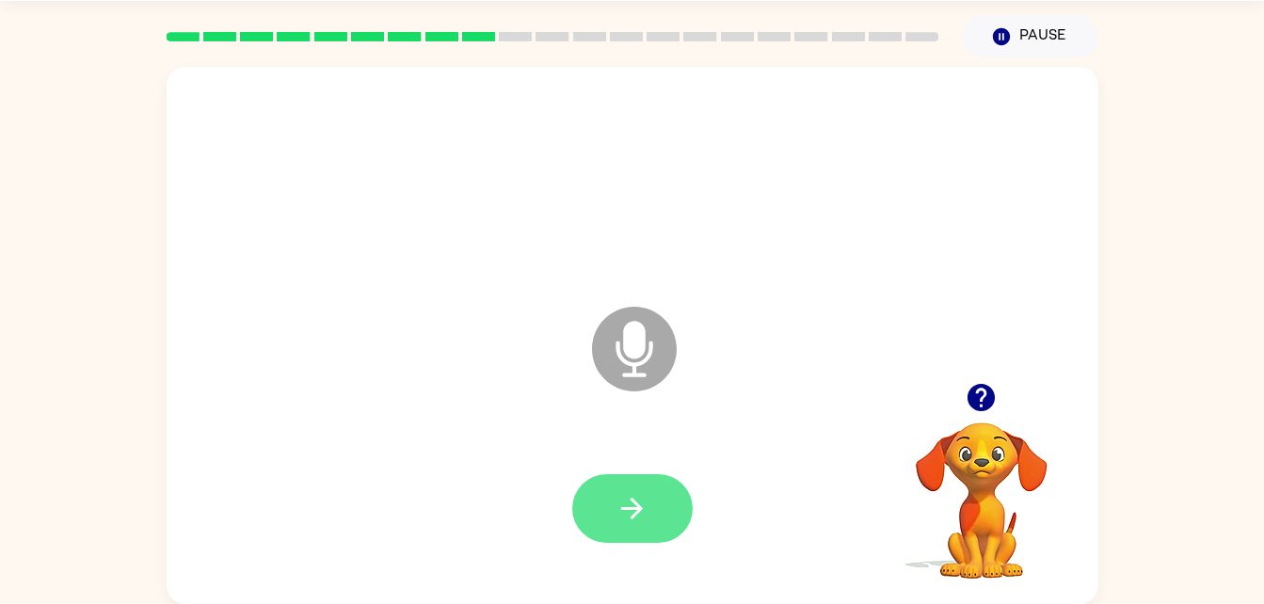
click at [641, 539] on button "button" at bounding box center [632, 508] width 120 height 69
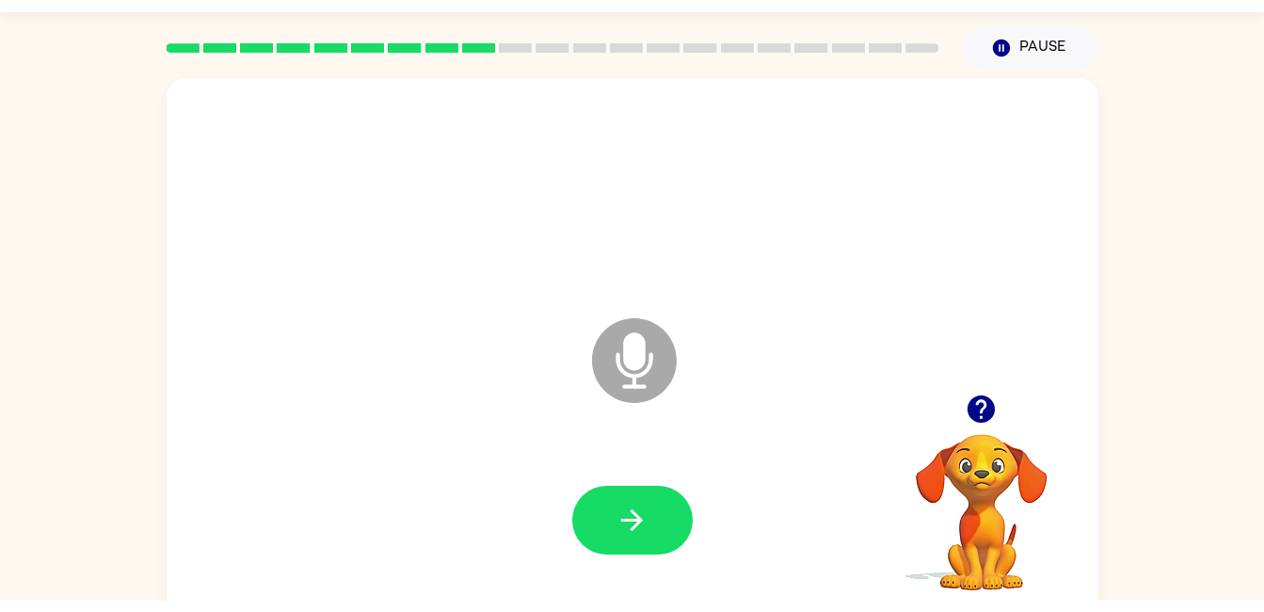
scroll to position [50, 0]
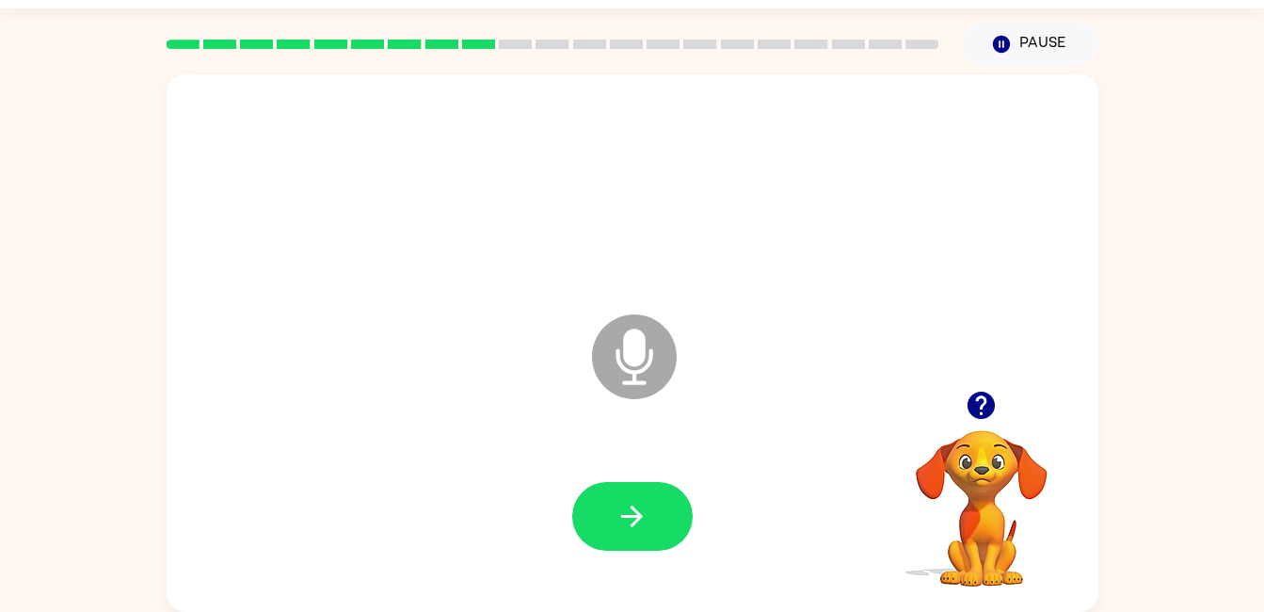
click at [618, 509] on icon "button" at bounding box center [631, 516] width 33 height 33
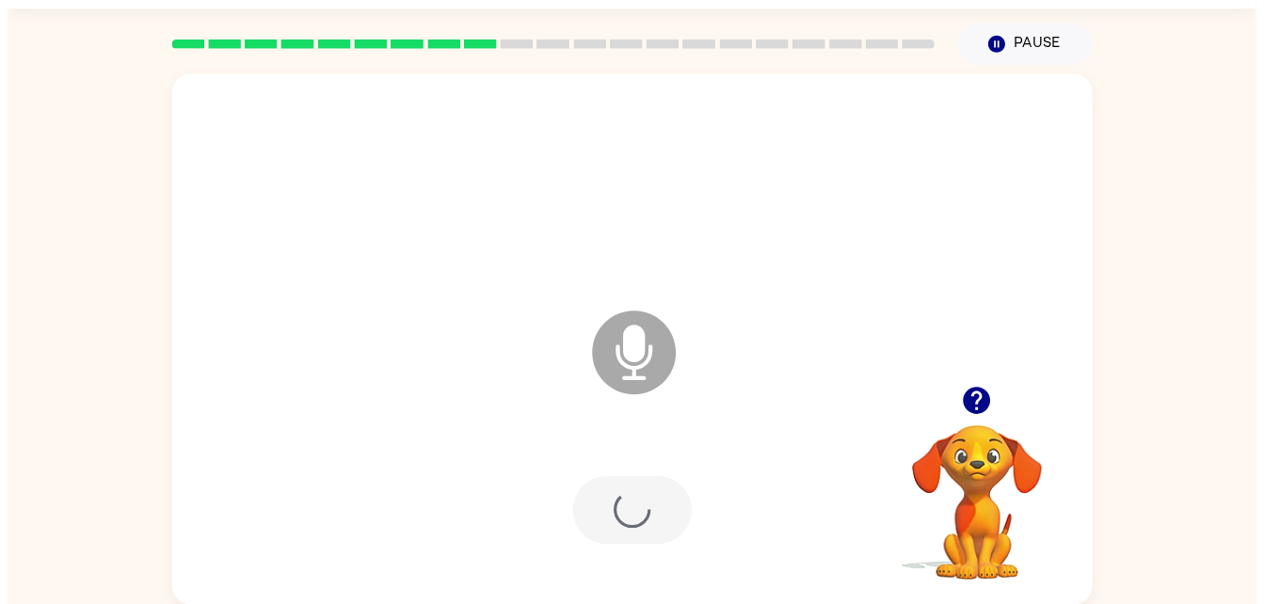
scroll to position [35, 0]
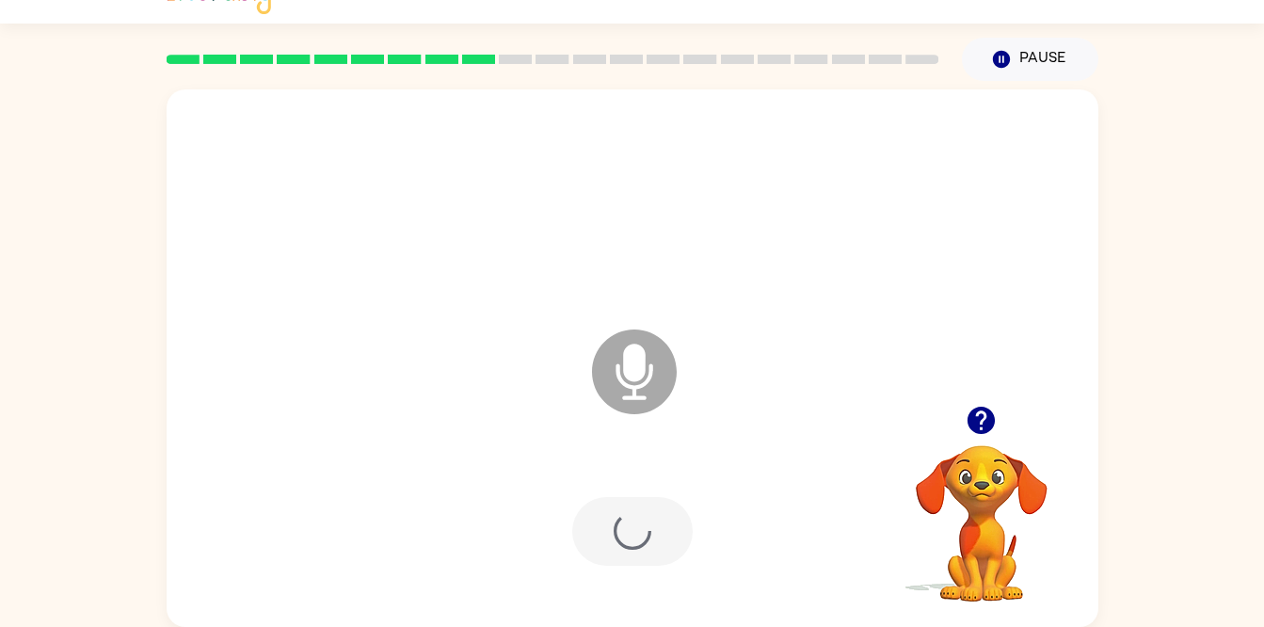
click at [631, 533] on div at bounding box center [632, 531] width 120 height 69
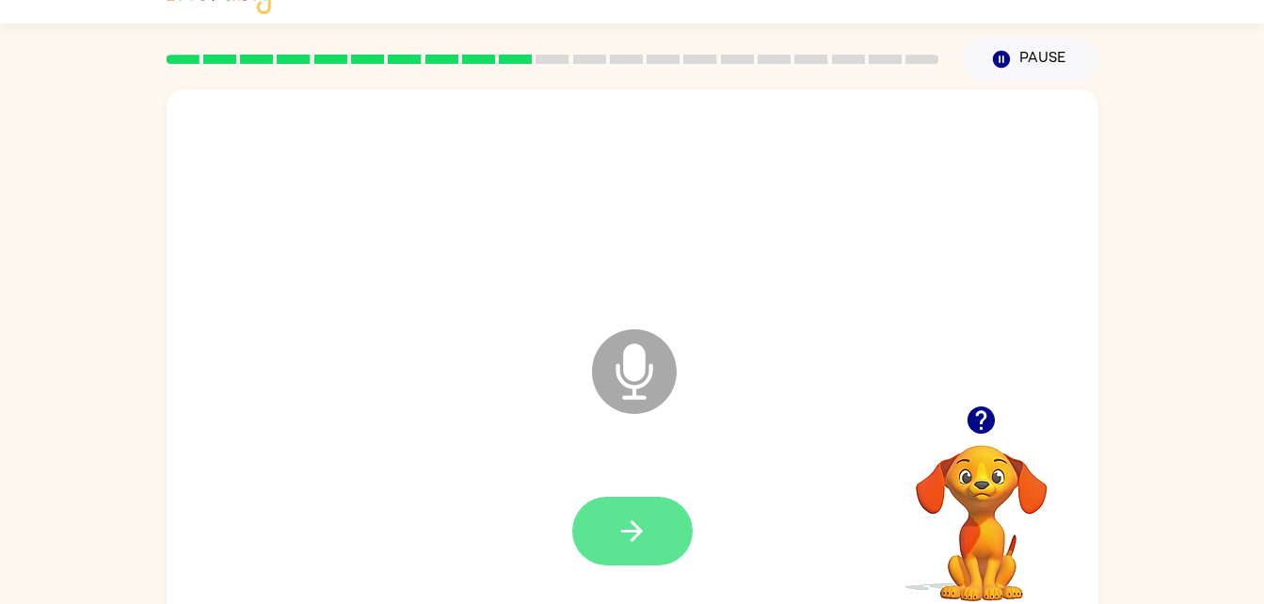
click at [643, 558] on button "button" at bounding box center [632, 531] width 120 height 69
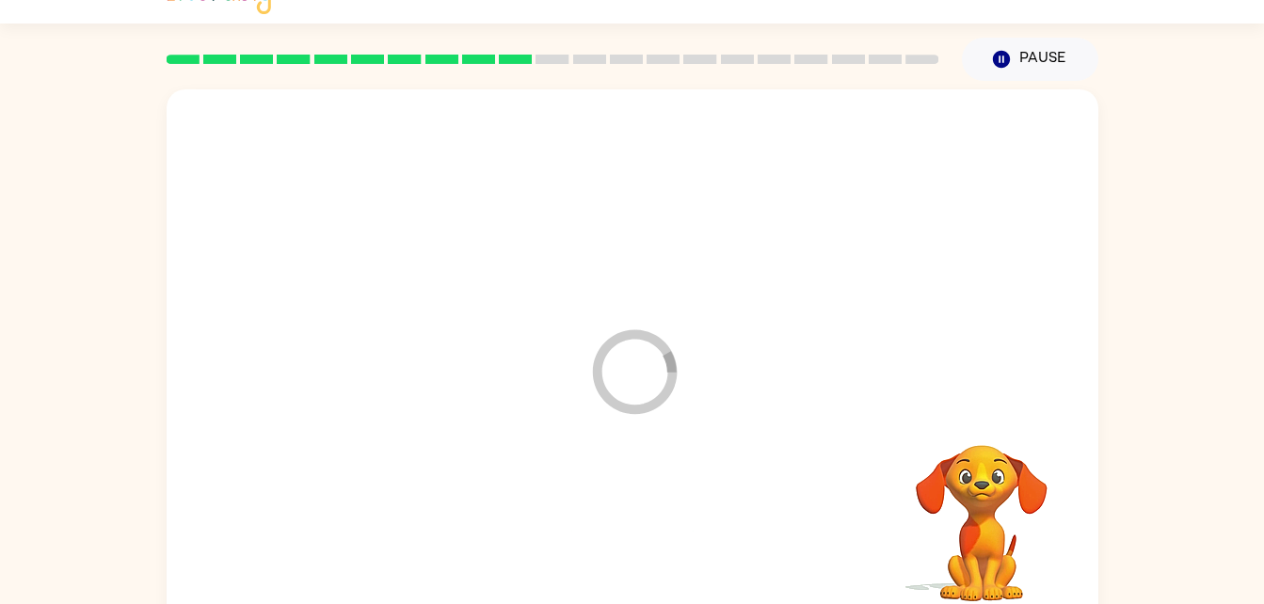
click at [595, 526] on div at bounding box center [632, 532] width 894 height 154
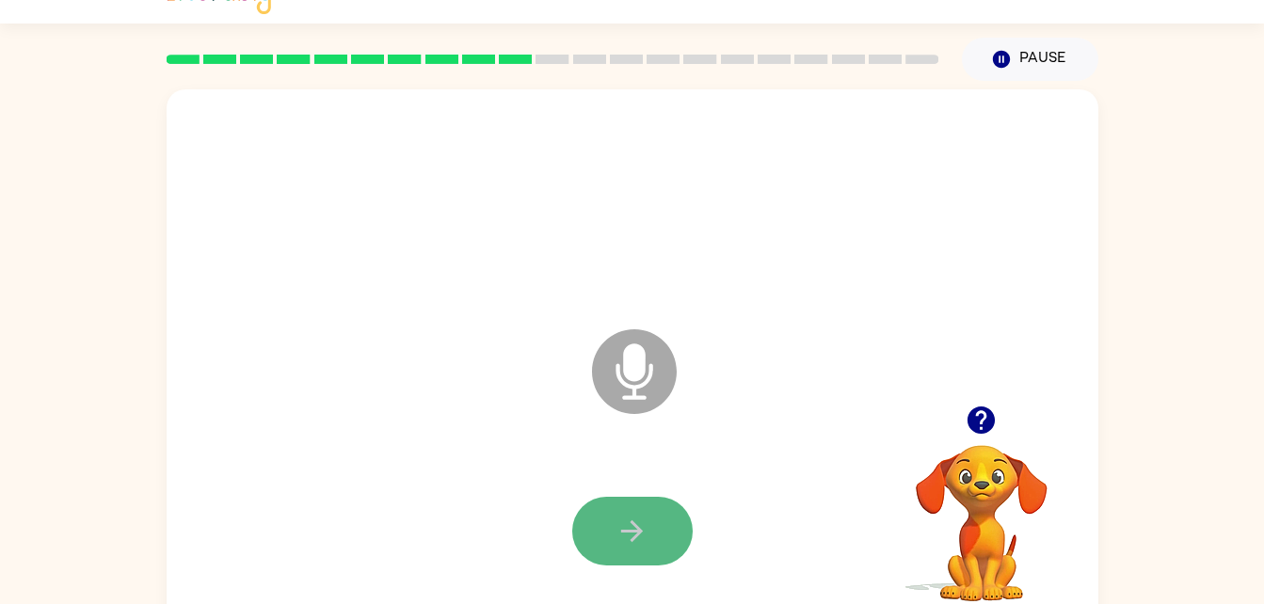
click at [630, 534] on icon "button" at bounding box center [631, 531] width 33 height 33
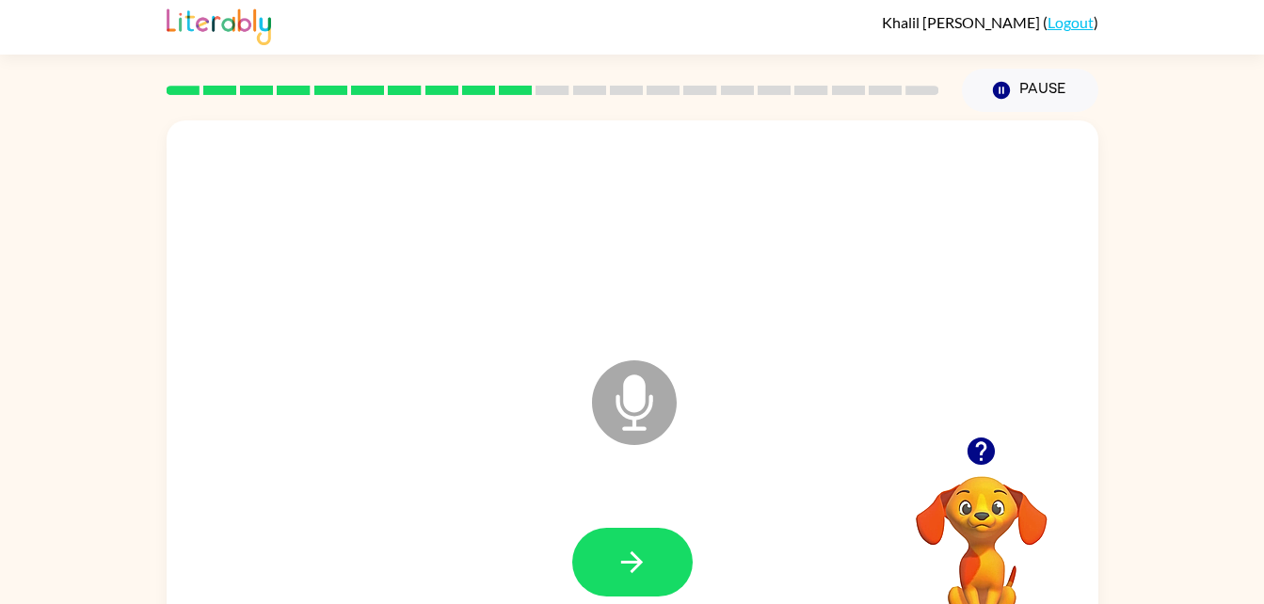
scroll to position [0, 0]
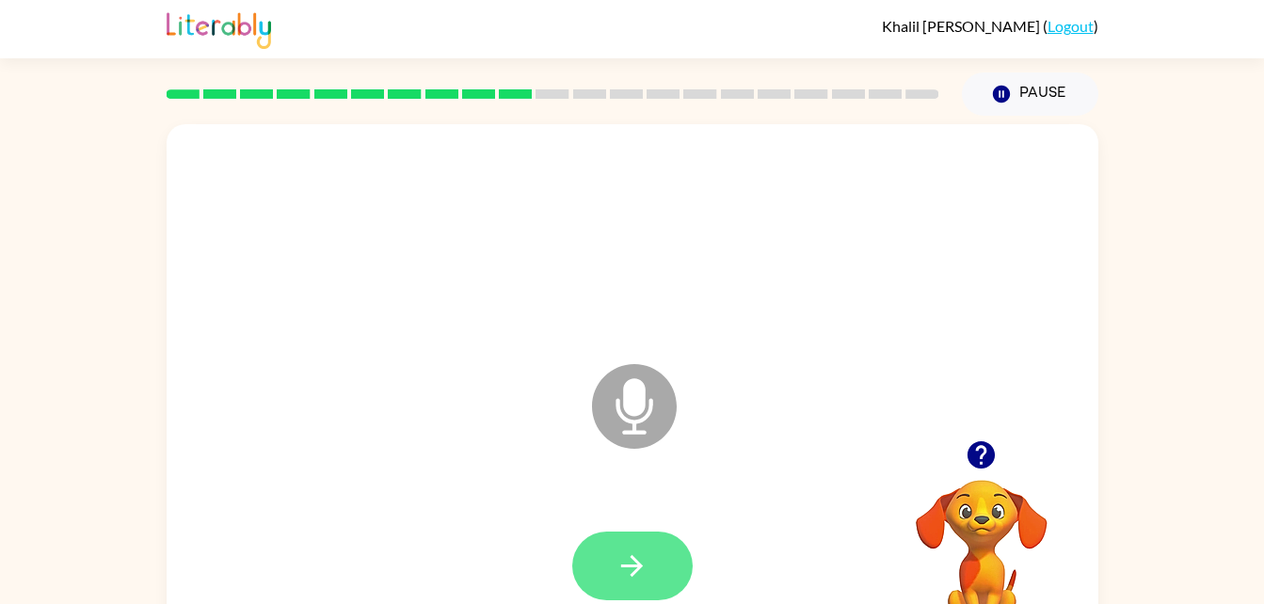
click at [638, 544] on button "button" at bounding box center [632, 566] width 120 height 69
click at [631, 573] on icon "button" at bounding box center [631, 566] width 33 height 33
click at [636, 564] on icon "button" at bounding box center [631, 566] width 33 height 33
click at [615, 578] on icon "button" at bounding box center [631, 566] width 33 height 33
click at [643, 566] on icon "button" at bounding box center [631, 566] width 33 height 33
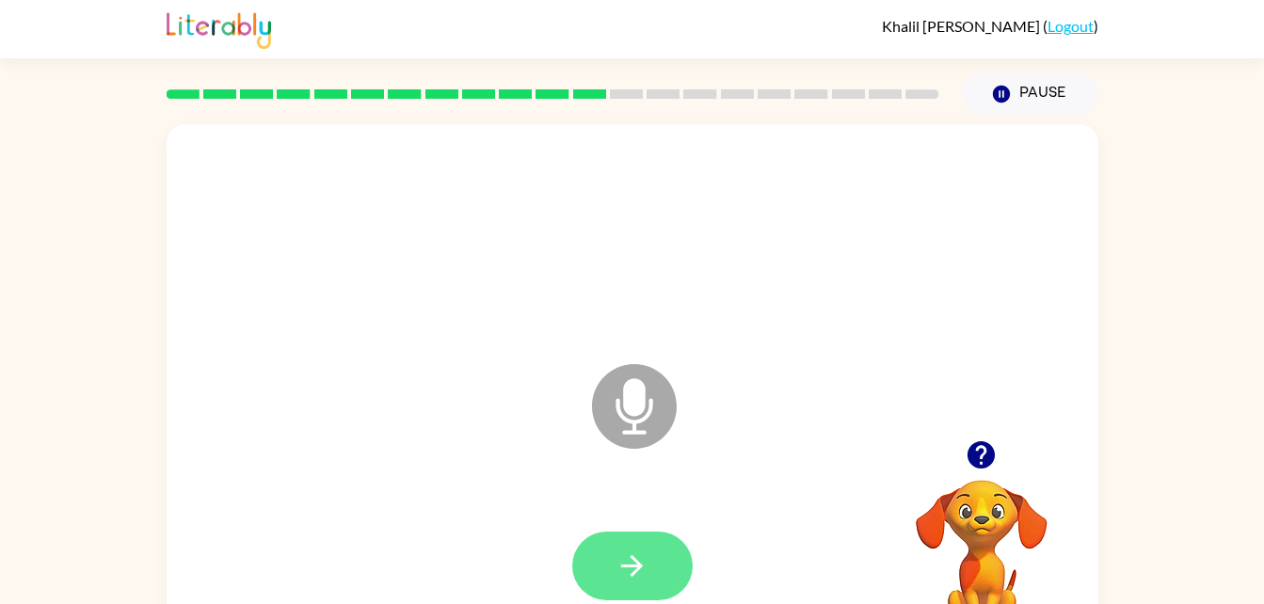
click at [637, 554] on icon "button" at bounding box center [631, 566] width 33 height 33
click at [628, 580] on icon "button" at bounding box center [631, 566] width 33 height 33
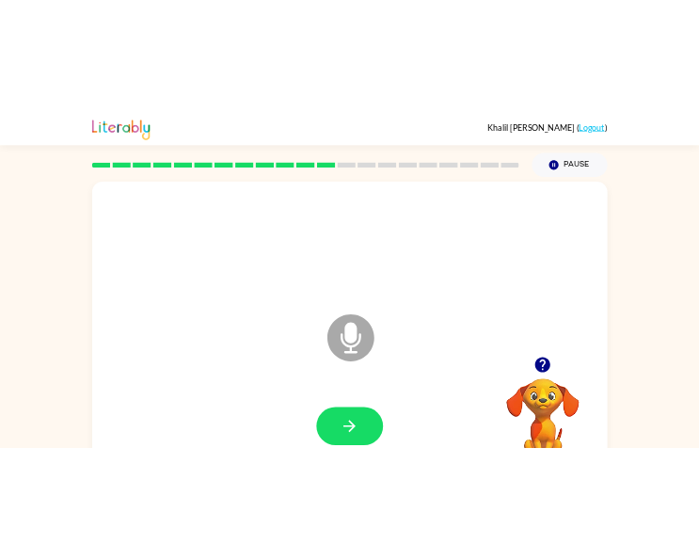
scroll to position [4, 0]
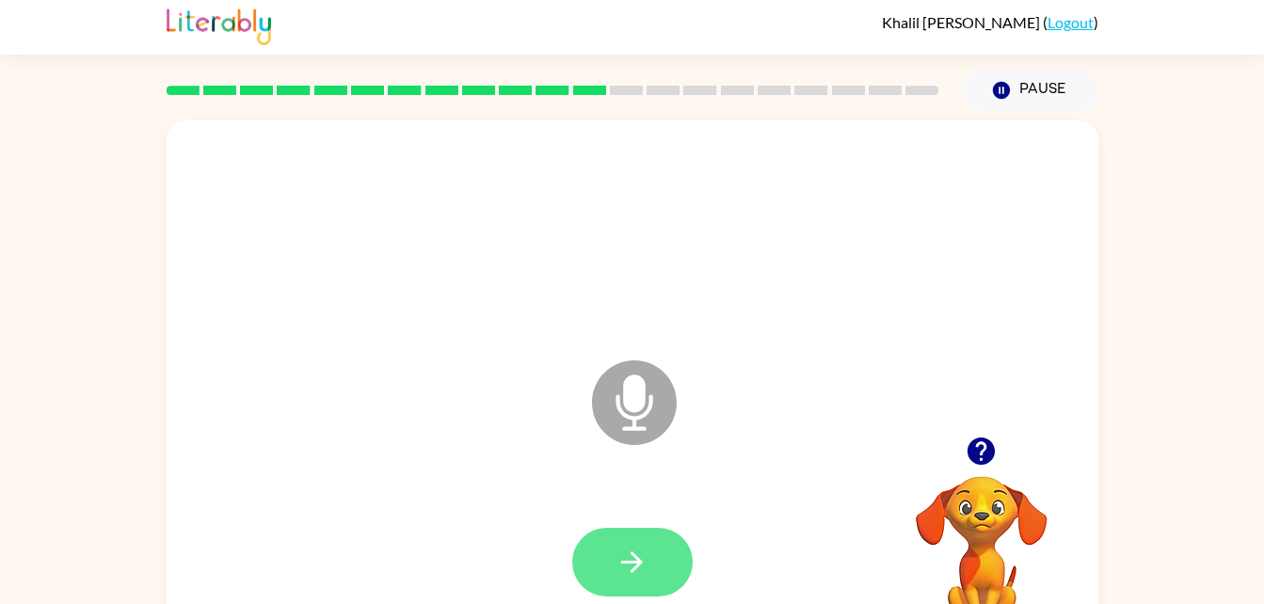
click at [618, 543] on button "button" at bounding box center [632, 562] width 120 height 69
click at [622, 567] on div at bounding box center [632, 562] width 120 height 69
click at [625, 582] on div at bounding box center [632, 562] width 120 height 69
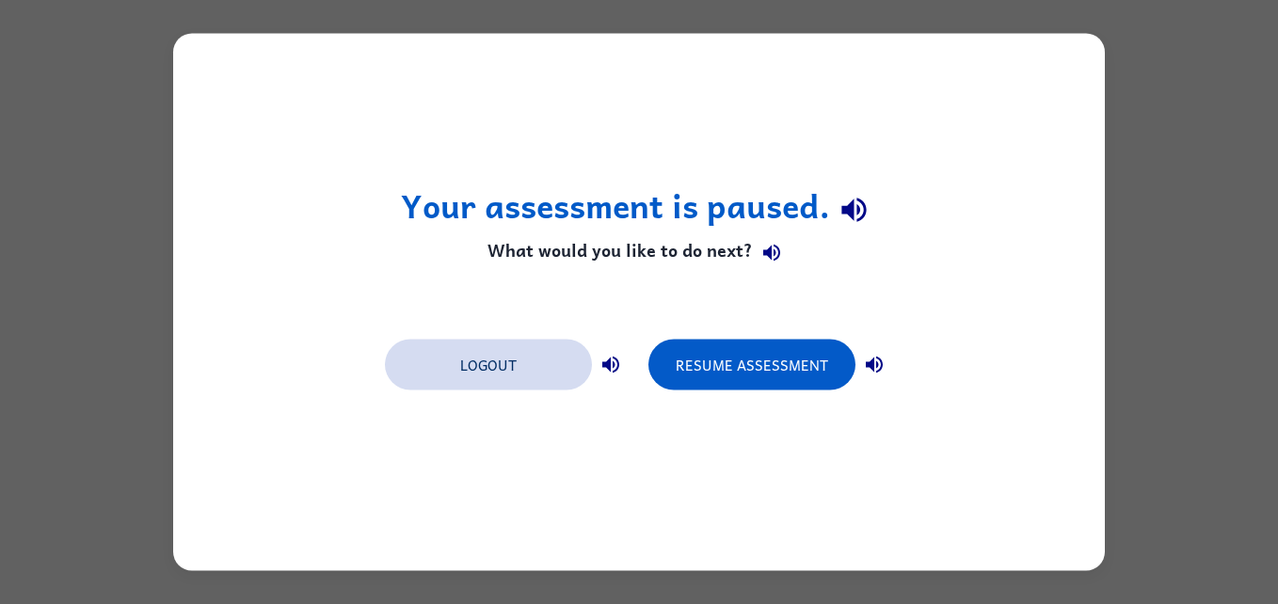
click at [519, 360] on button "Logout" at bounding box center [488, 365] width 207 height 51
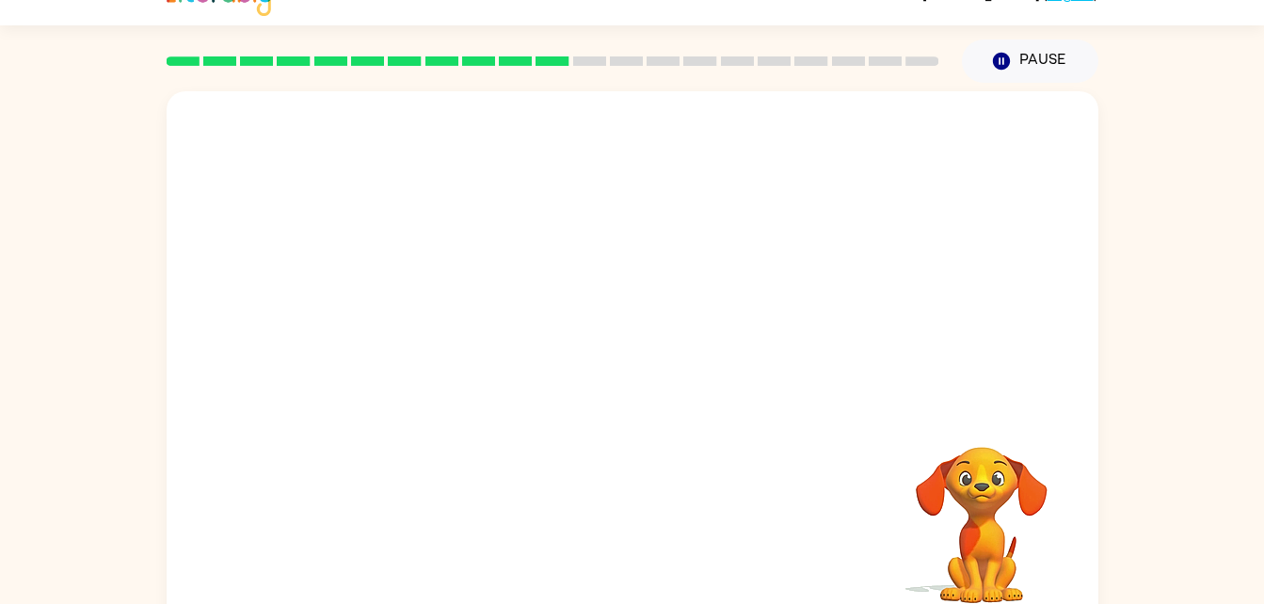
scroll to position [57, 0]
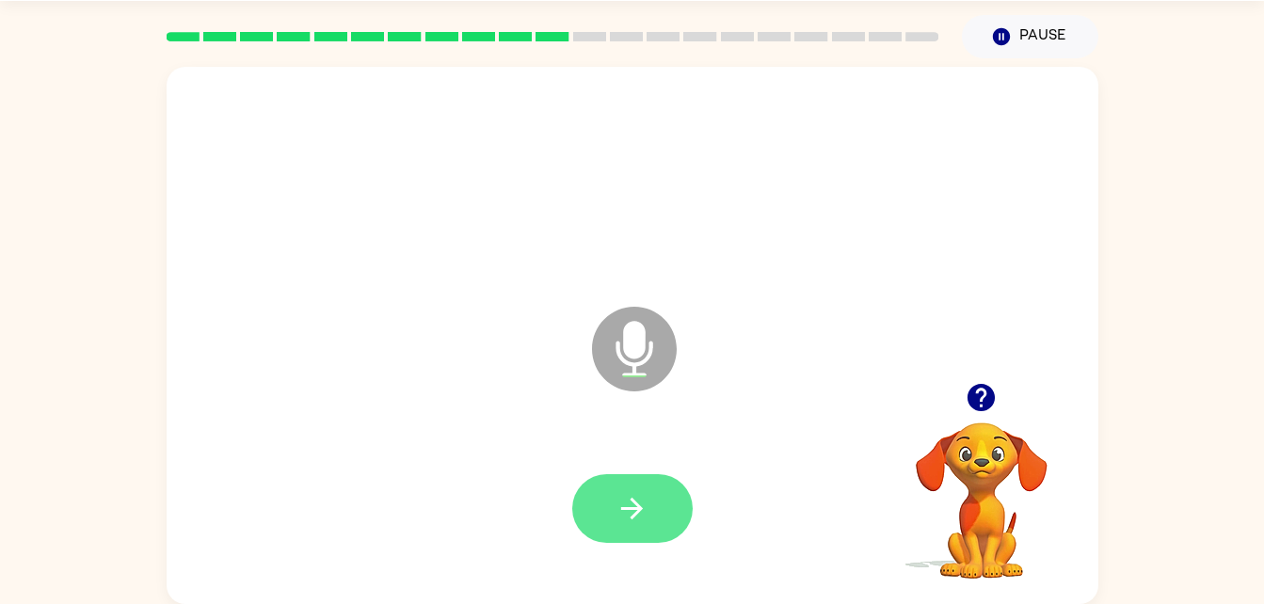
click at [637, 519] on icon "button" at bounding box center [631, 508] width 33 height 33
click at [623, 492] on icon "button" at bounding box center [631, 508] width 33 height 33
click at [636, 474] on button "button" at bounding box center [632, 508] width 120 height 69
click at [599, 514] on button "button" at bounding box center [632, 508] width 120 height 69
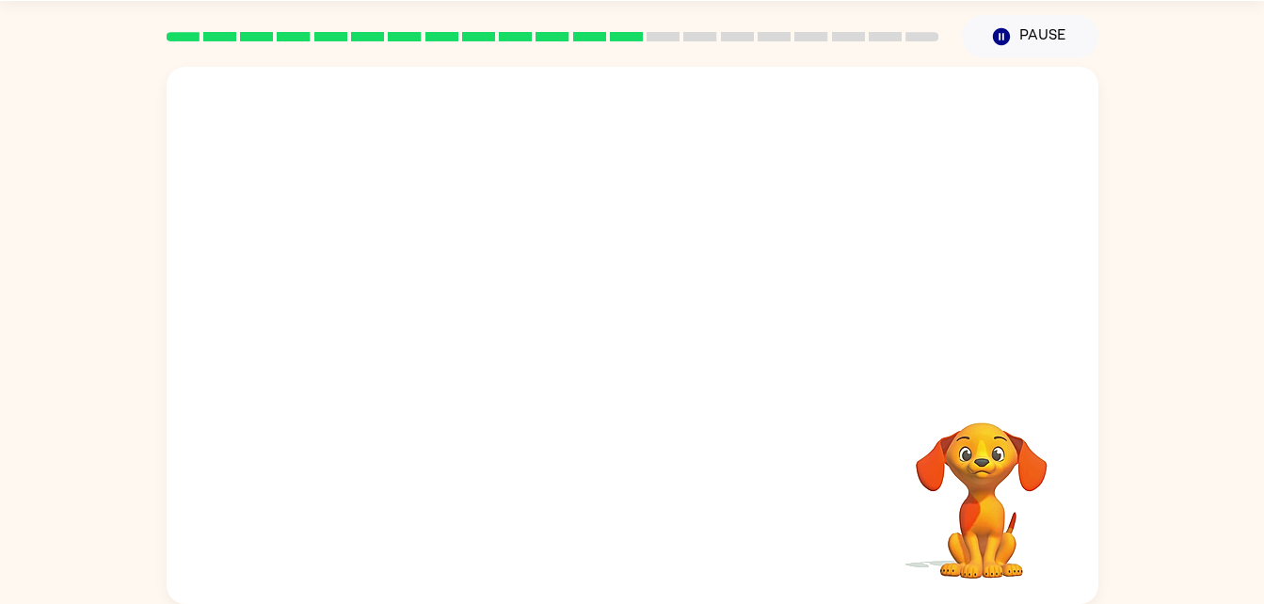
click at [2, 305] on div "Your browser must support playing .mp4 files to use Literably. Please try using…" at bounding box center [632, 331] width 1264 height 546
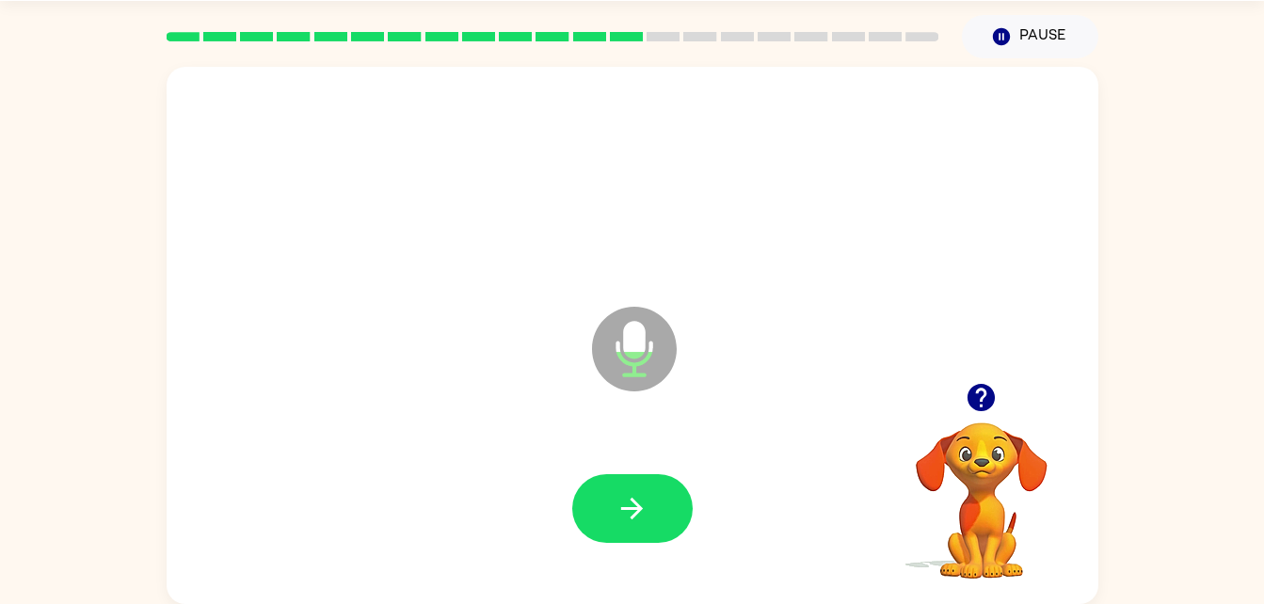
click at [2, 305] on div "Microphone The Microphone is here when it is your turn to talk Your browser mus…" at bounding box center [632, 331] width 1264 height 546
click at [604, 525] on button "button" at bounding box center [632, 508] width 120 height 69
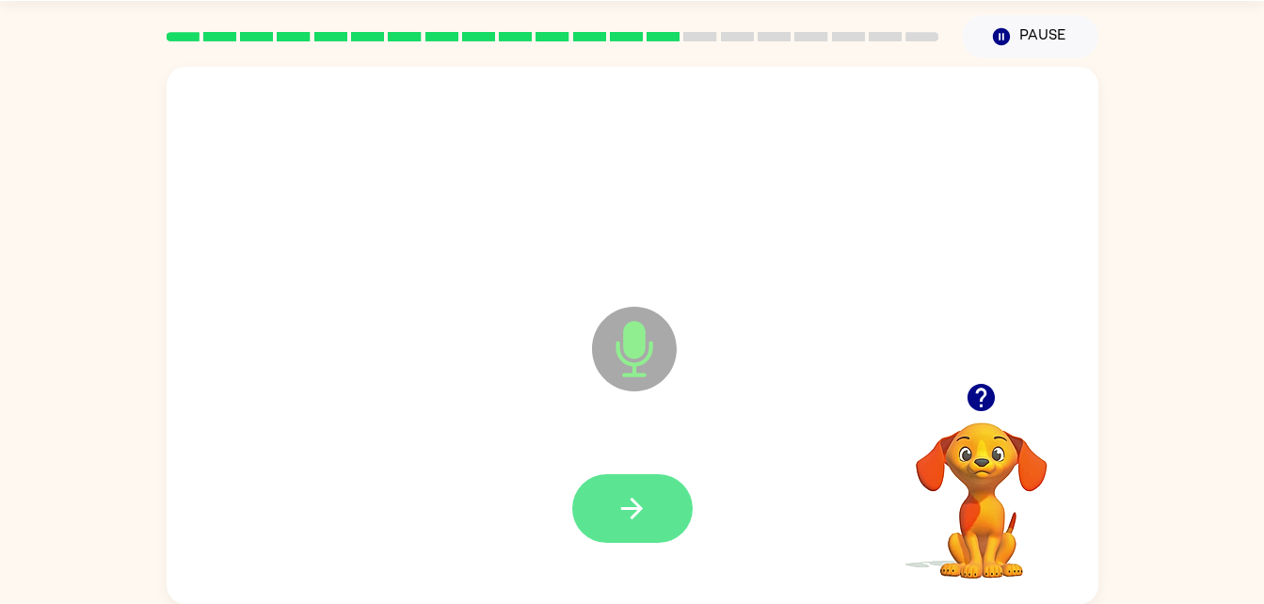
click at [621, 501] on icon "button" at bounding box center [631, 508] width 33 height 33
click at [638, 515] on icon "button" at bounding box center [631, 508] width 33 height 33
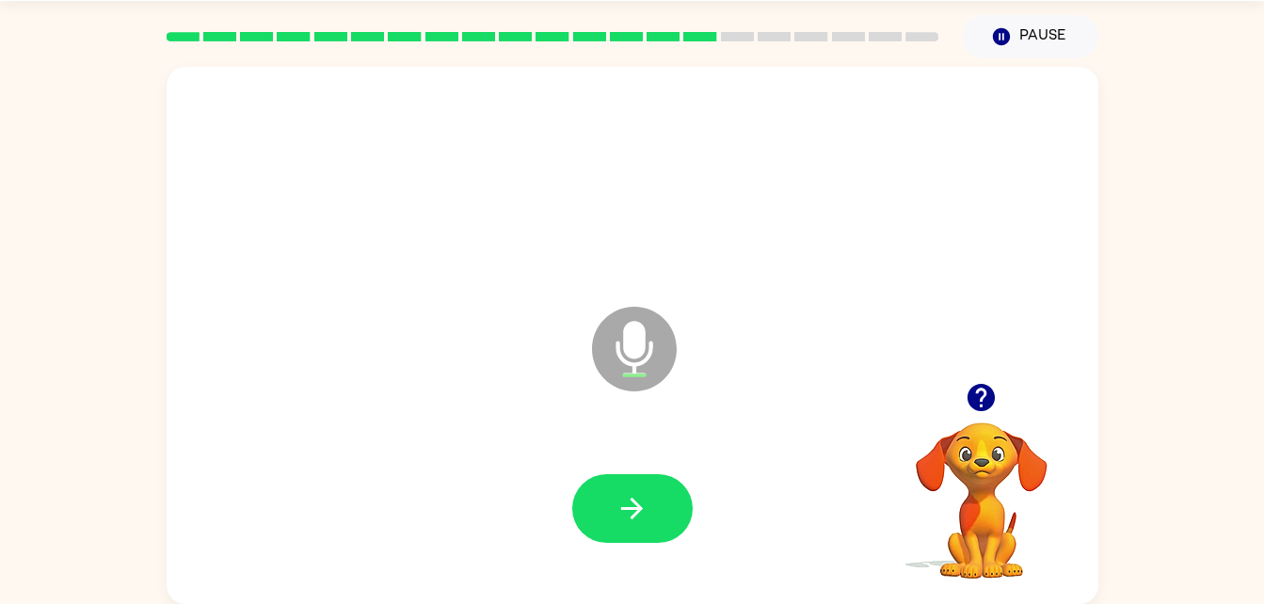
click at [2, 305] on div "Microphone The Microphone is here when it is your turn to talk Your browser mus…" at bounding box center [632, 331] width 1264 height 546
click at [632, 502] on icon "button" at bounding box center [632, 509] width 22 height 22
click at [656, 527] on button "button" at bounding box center [632, 508] width 120 height 69
click at [2, 305] on div "Microphone The Microphone is here when it is your turn to talk Your browser mus…" at bounding box center [632, 331] width 1264 height 546
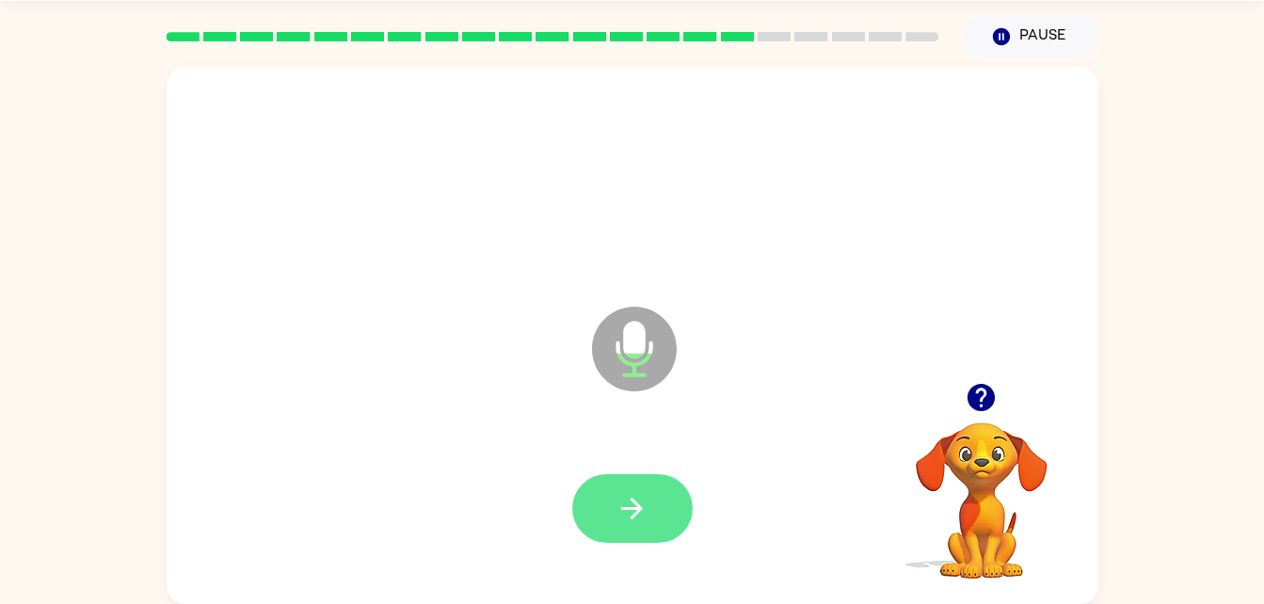
click at [647, 492] on icon "button" at bounding box center [631, 508] width 33 height 33
click at [619, 526] on button "button" at bounding box center [632, 508] width 120 height 69
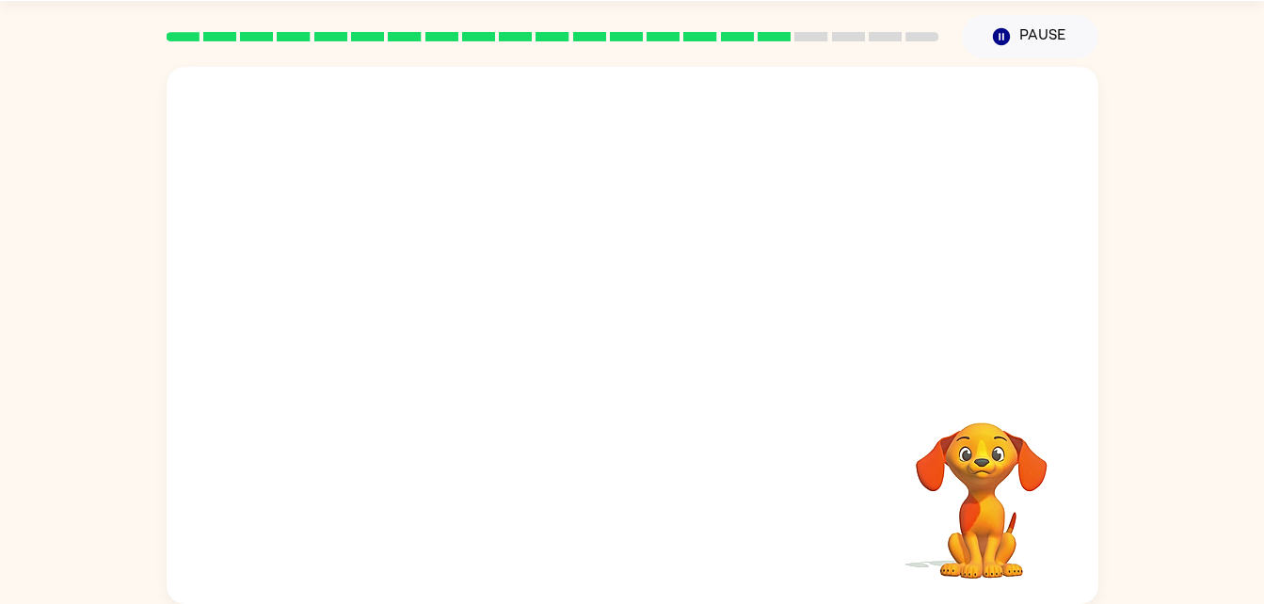
click at [2, 305] on div "Your browser must support playing .mp4 files to use Literably. Please try using…" at bounding box center [632, 331] width 1264 height 546
click at [0, 392] on html "Khalil Bracey ( Logout ) Pause Pause Your browser must support playing .mp4 fil…" at bounding box center [632, 274] width 1264 height 662
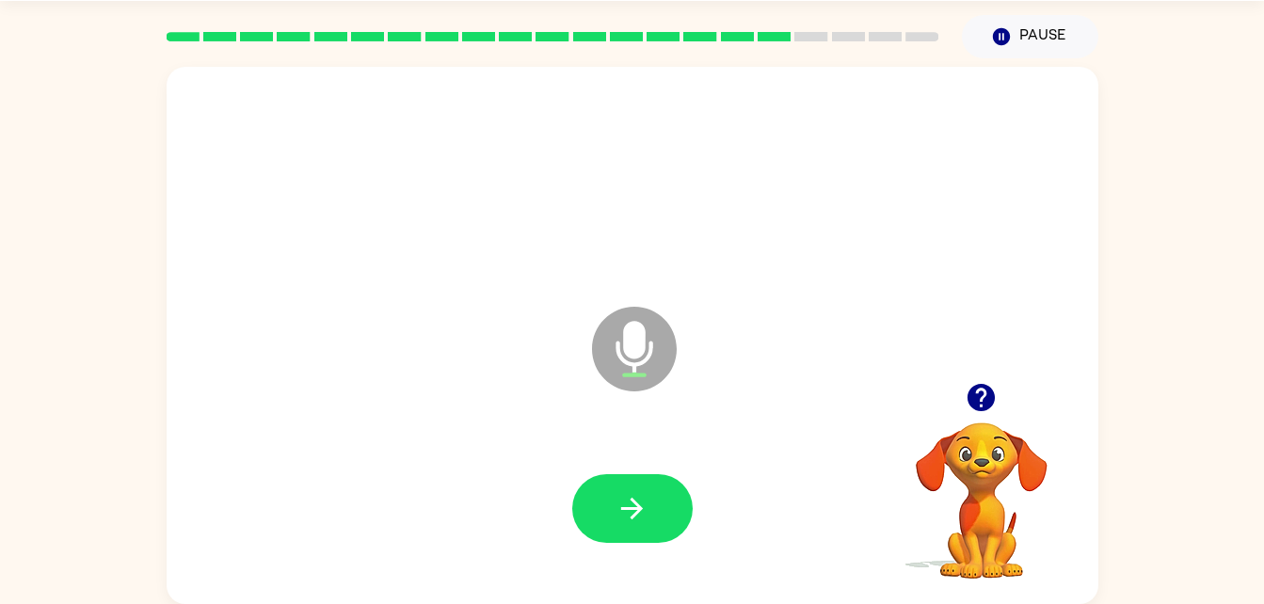
click at [0, 392] on html "Khalil Bracey ( Logout ) Pause Pause Microphone The Microphone is here when it …" at bounding box center [632, 274] width 1264 height 662
click at [630, 518] on icon "button" at bounding box center [631, 508] width 33 height 33
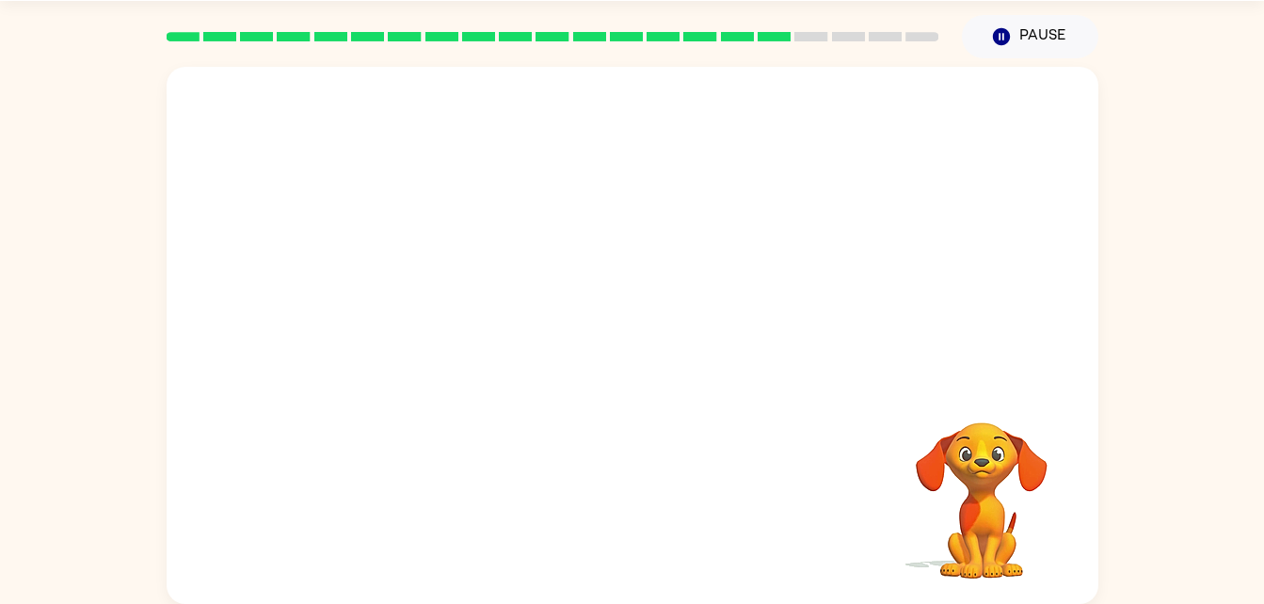
click at [0, 392] on html "Khalil Bracey ( Logout ) Pause Pause Your browser must support playing .mp4 fil…" at bounding box center [632, 274] width 1264 height 662
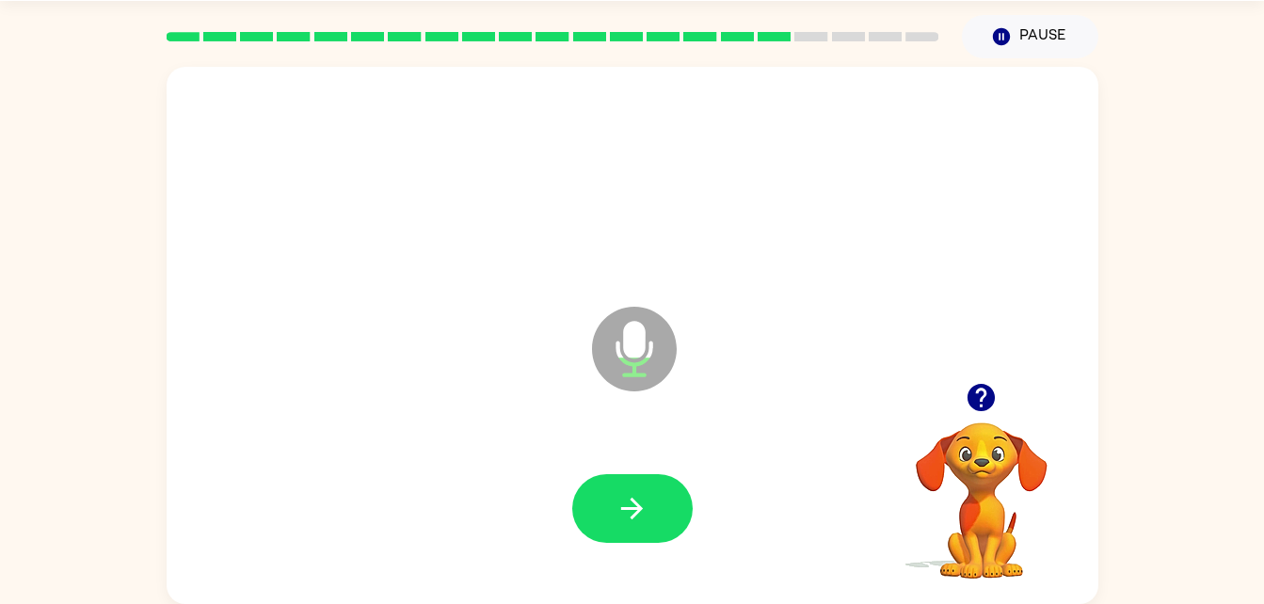
click at [0, 392] on html "Khalil Bracey ( Logout ) Pause Pause Microphone The Microphone is here when it …" at bounding box center [632, 274] width 1264 height 662
click at [616, 518] on icon "button" at bounding box center [631, 508] width 33 height 33
click at [624, 516] on icon "button" at bounding box center [631, 508] width 33 height 33
click at [631, 516] on icon "button" at bounding box center [631, 508] width 33 height 33
click at [0, 392] on html "Khalil Bracey ( Logout ) Pause Pause Microphone The Microphone is here when it …" at bounding box center [632, 274] width 1264 height 662
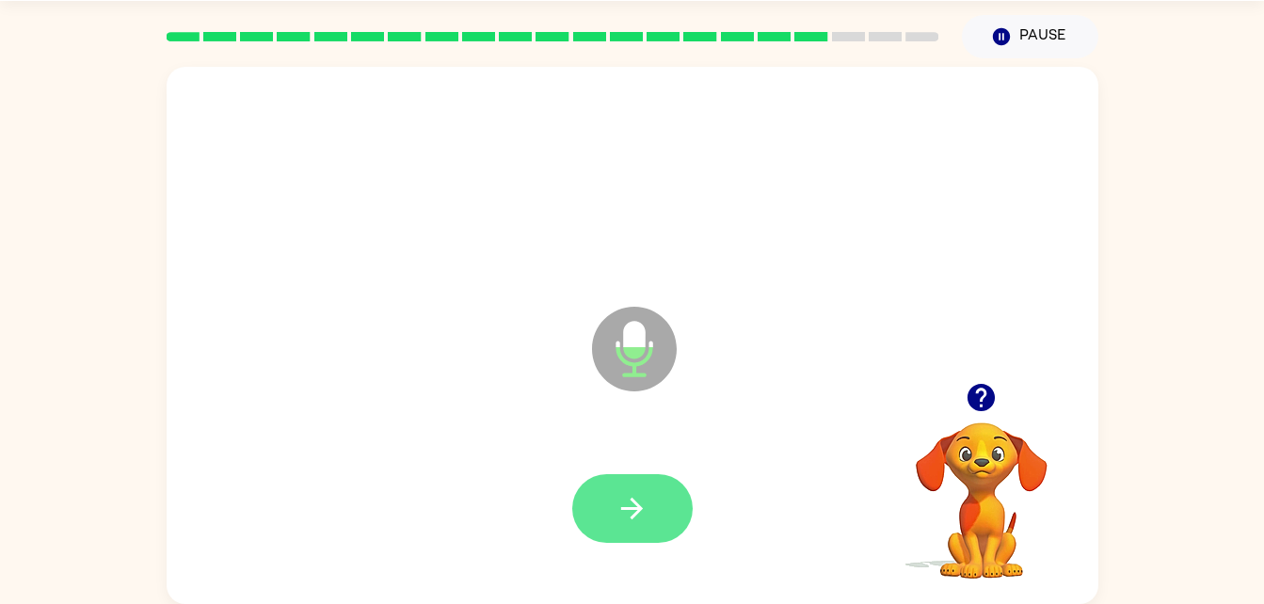
click at [623, 498] on icon "button" at bounding box center [631, 508] width 33 height 33
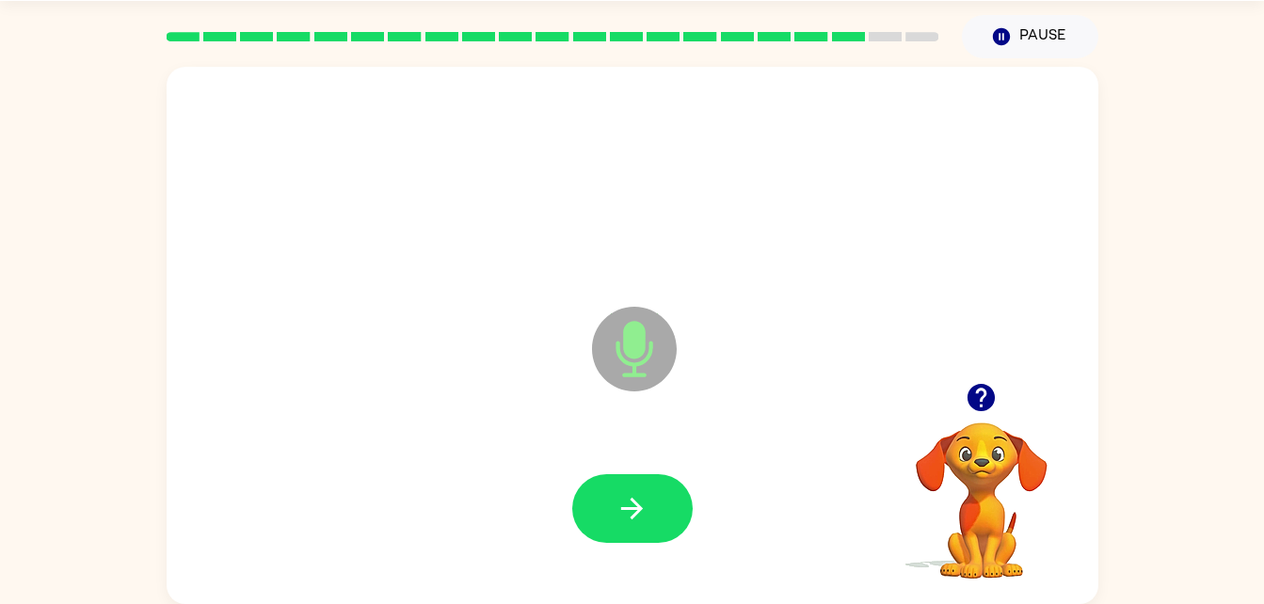
click at [0, 392] on html "Khalil Bracey ( Logout ) Pause Pause Microphone The Microphone is here when it …" at bounding box center [632, 274] width 1264 height 662
click at [615, 536] on button "button" at bounding box center [632, 508] width 120 height 69
click at [0, 392] on html "Khalil Bracey ( Logout ) Pause Pause Microphone The Microphone is here when it …" at bounding box center [632, 274] width 1264 height 662
click at [611, 510] on button "button" at bounding box center [632, 508] width 120 height 69
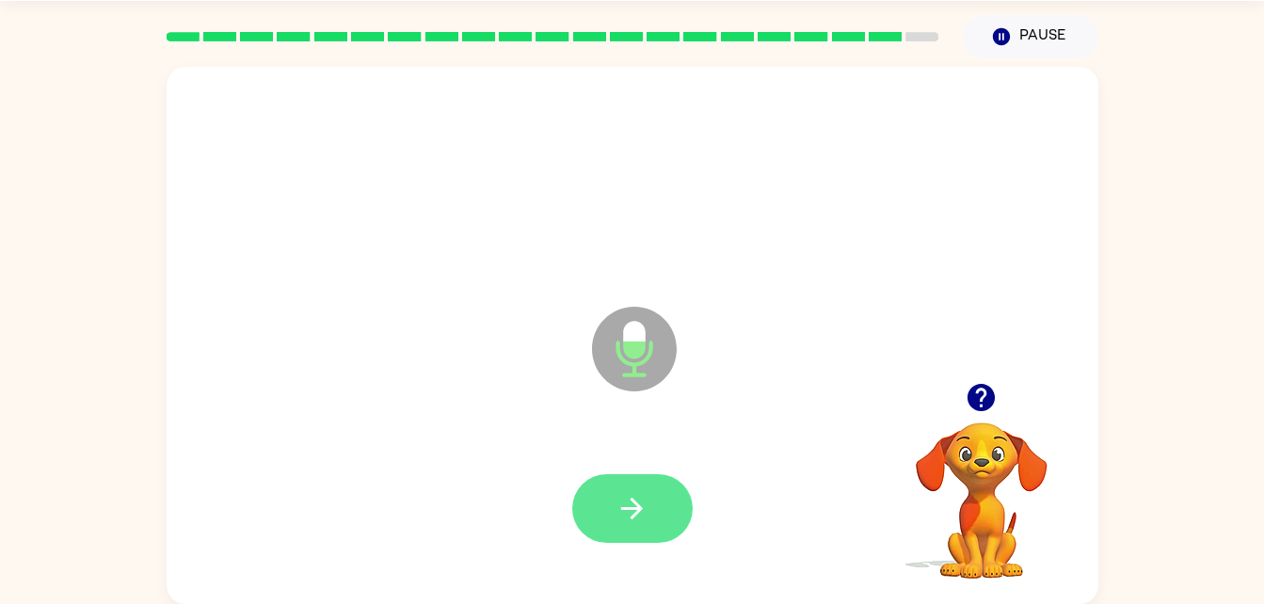
click at [615, 517] on button "button" at bounding box center [632, 508] width 120 height 69
click at [0, 392] on html "Khalil Bracey ( Logout ) Pause Pause Microphone The Microphone is here when it …" at bounding box center [632, 274] width 1264 height 662
click at [631, 530] on button "button" at bounding box center [632, 508] width 120 height 69
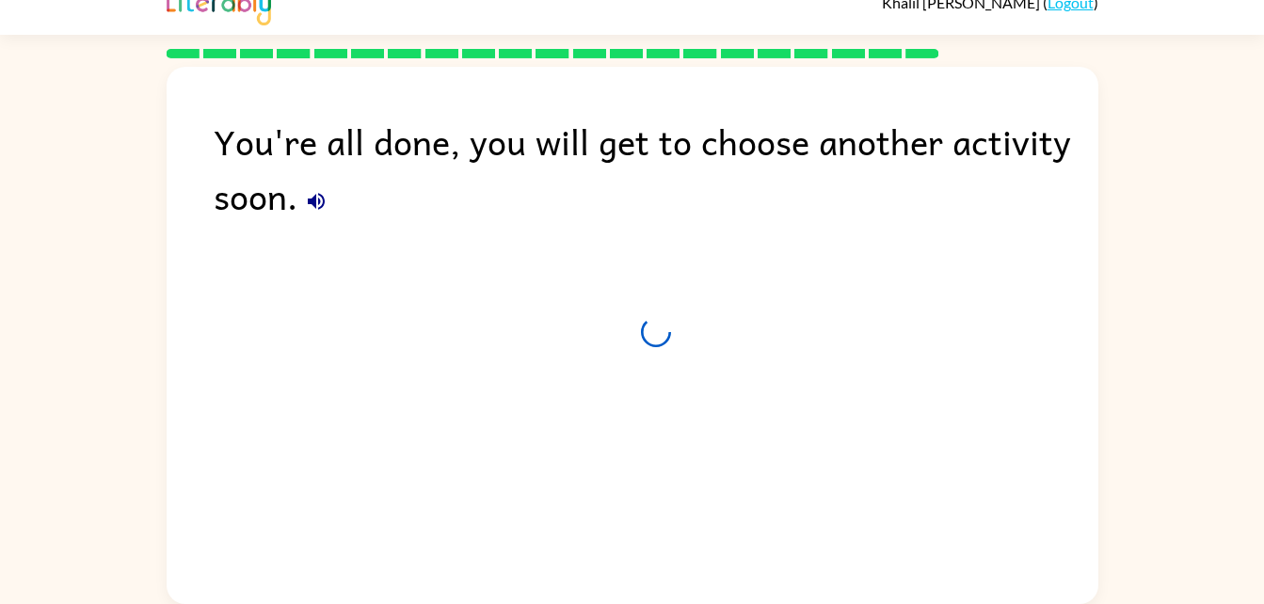
scroll to position [24, 0]
